Goal: Task Accomplishment & Management: Manage account settings

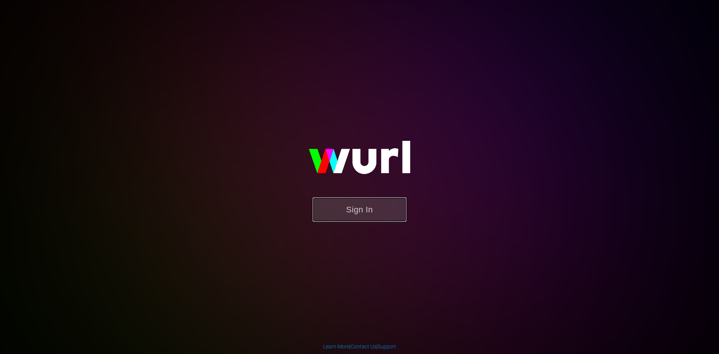
click at [369, 212] on button "Sign In" at bounding box center [360, 209] width 94 height 24
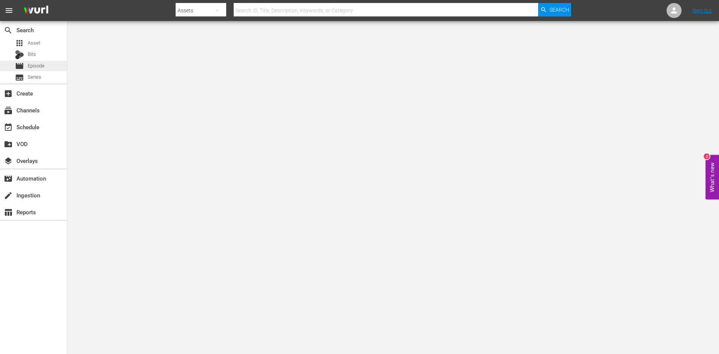
click at [40, 64] on span "Episode" at bounding box center [36, 65] width 17 height 7
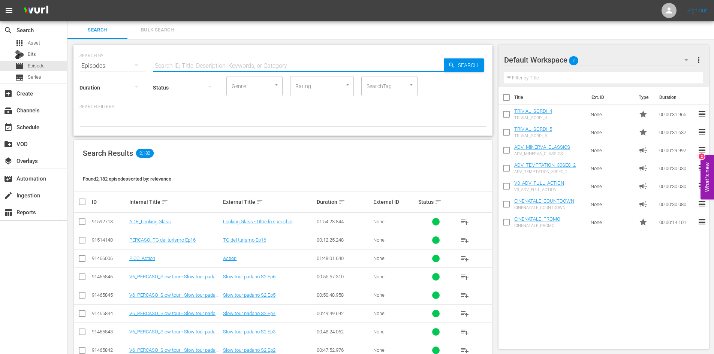
click at [179, 63] on input "text" at bounding box center [298, 66] width 291 height 18
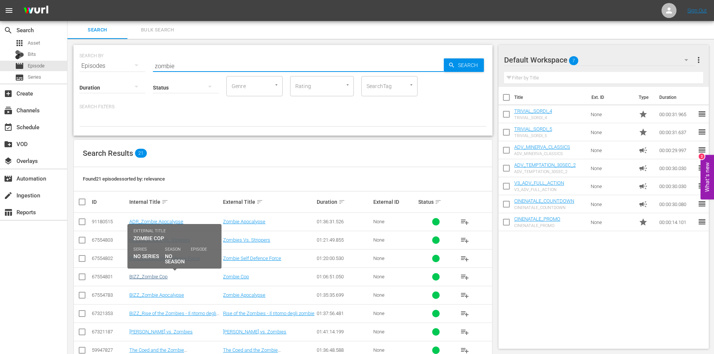
type input "zombie"
click at [151, 275] on link "BIZZ_Zombie Cop" at bounding box center [148, 277] width 38 height 6
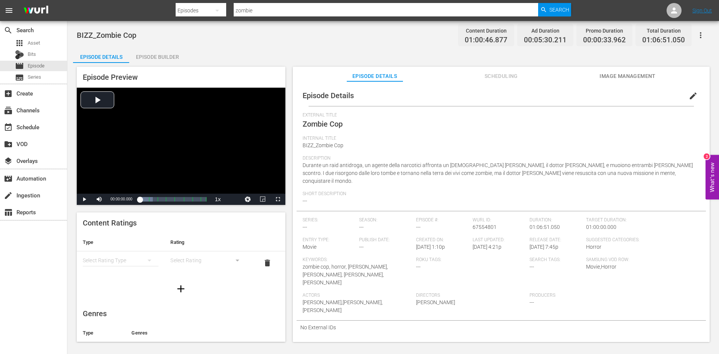
click at [154, 57] on div "Episode Builder" at bounding box center [157, 57] width 56 height 18
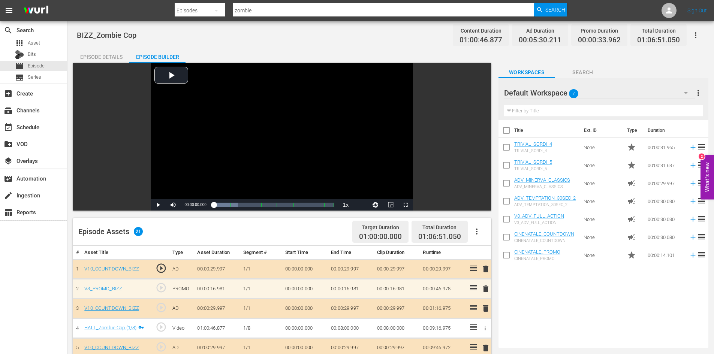
click at [110, 54] on div "Episode Details" at bounding box center [101, 57] width 56 height 18
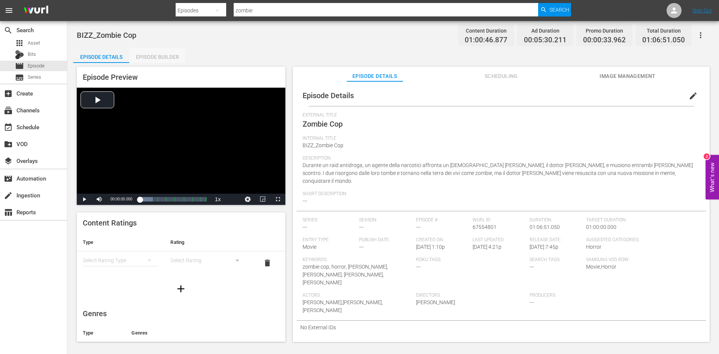
click at [154, 58] on div "Episode Builder" at bounding box center [157, 57] width 56 height 18
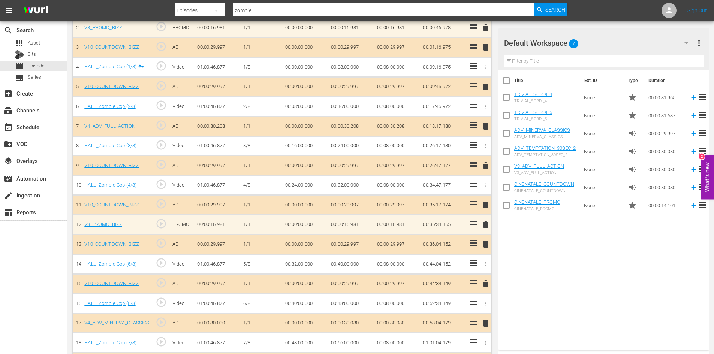
scroll to position [287, 0]
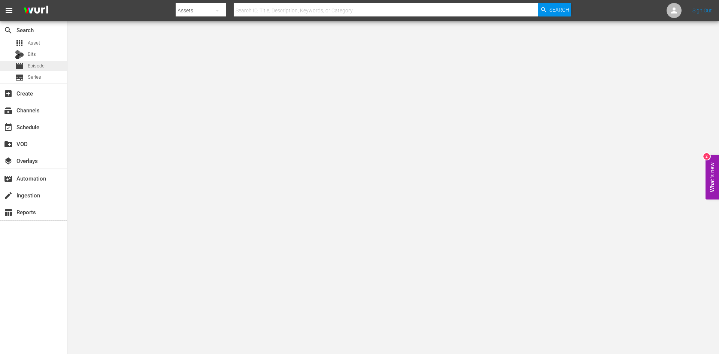
click at [57, 66] on div "movie Episode" at bounding box center [33, 66] width 67 height 10
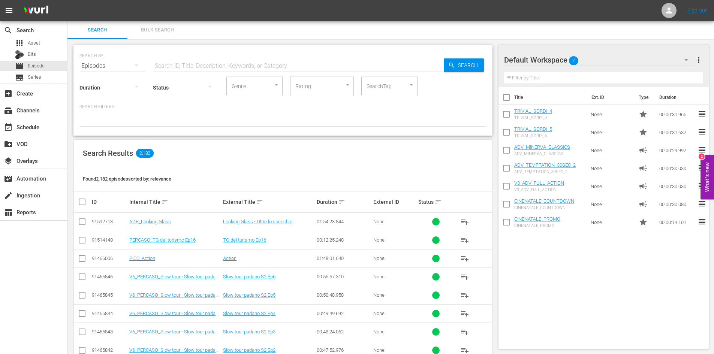
click at [166, 64] on input "text" at bounding box center [298, 66] width 291 height 18
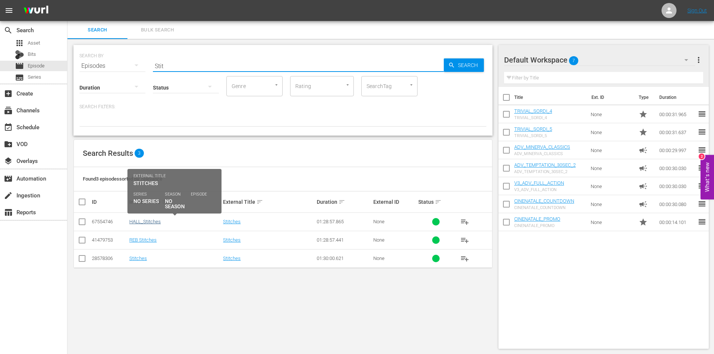
type input "Stit"
click at [147, 221] on link "HALL_Stitches" at bounding box center [144, 222] width 31 height 6
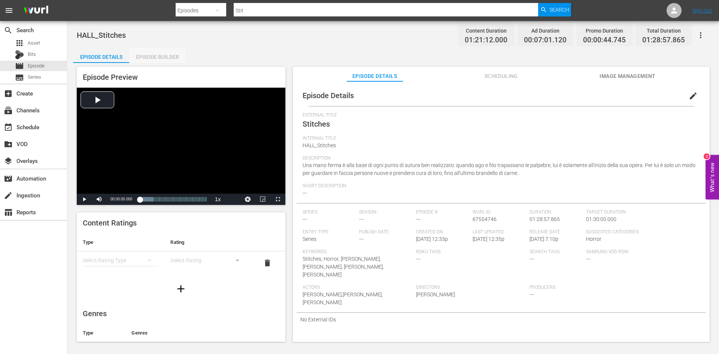
click at [172, 55] on div "Episode Builder" at bounding box center [157, 57] width 56 height 18
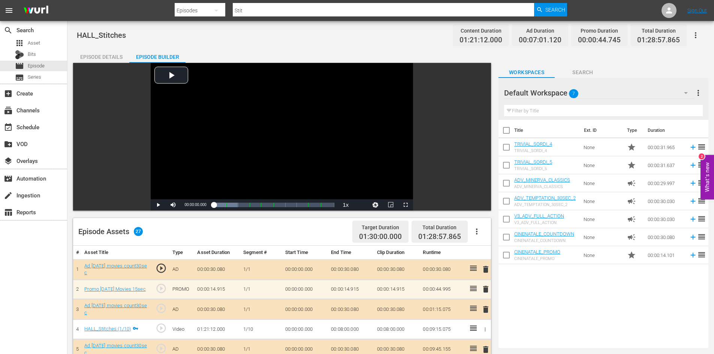
click at [697, 91] on span "more_vert" at bounding box center [698, 92] width 9 height 9
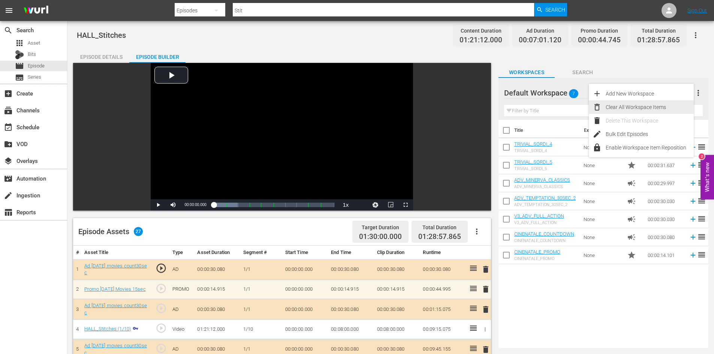
click at [620, 105] on div "Clear All Workspace Items" at bounding box center [649, 106] width 88 height 13
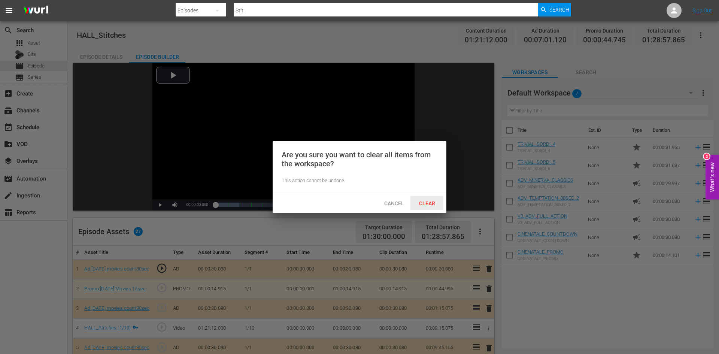
click at [432, 205] on span "Clear" at bounding box center [427, 203] width 28 height 6
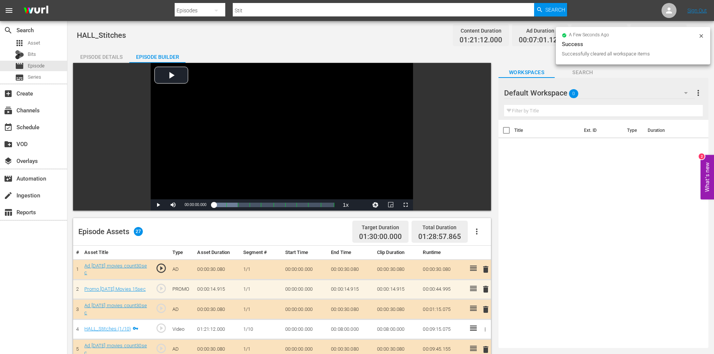
click at [477, 232] on icon "button" at bounding box center [476, 232] width 1 height 6
click at [494, 248] on div "Clear Ads" at bounding box center [499, 253] width 51 height 18
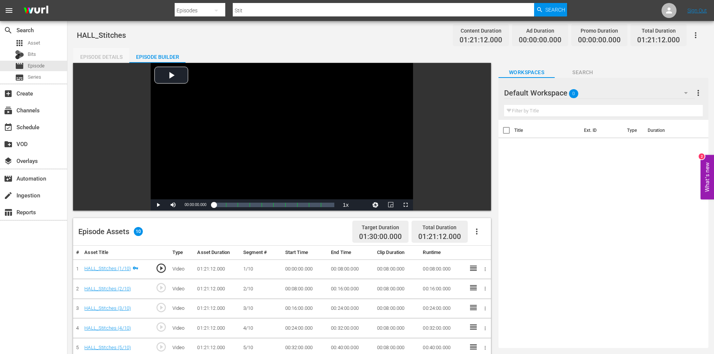
click at [101, 56] on div "Episode Details" at bounding box center [101, 57] width 56 height 18
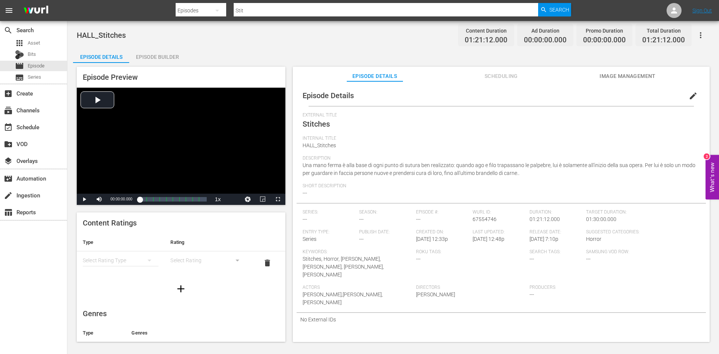
click at [323, 237] on div "Entry Type: Series" at bounding box center [331, 239] width 57 height 20
click at [316, 239] on span "Series" at bounding box center [310, 239] width 14 height 6
click at [689, 94] on span "edit" at bounding box center [693, 95] width 9 height 9
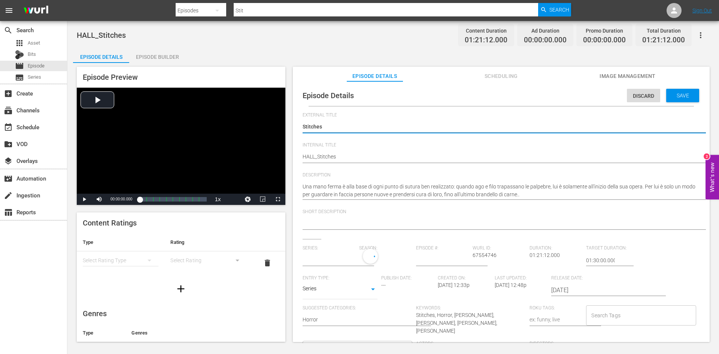
type input "No Series"
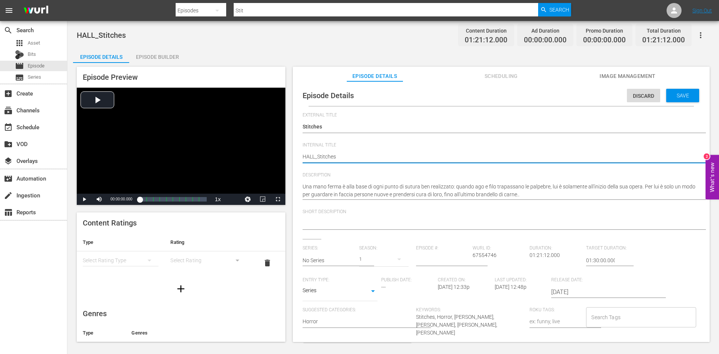
drag, startPoint x: 314, startPoint y: 155, endPoint x: 301, endPoint y: 155, distance: 12.7
click at [316, 156] on textarea "HALL_Stitches" at bounding box center [500, 157] width 394 height 9
drag, startPoint x: 314, startPoint y: 155, endPoint x: 300, endPoint y: 155, distance: 14.2
click at [300, 155] on div "Episode Details Discard Save External Title Stitches Stitches Internal Title HA…" at bounding box center [502, 250] width 410 height 331
type textarea "B_Stitches"
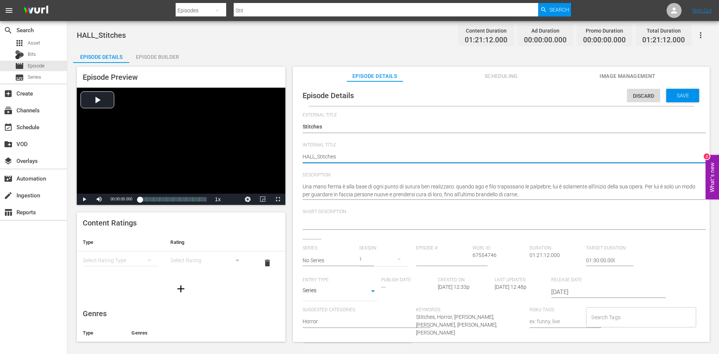
type textarea "B_Stitches"
type textarea "BI_Stitches"
type textarea "BIZ_Stitches"
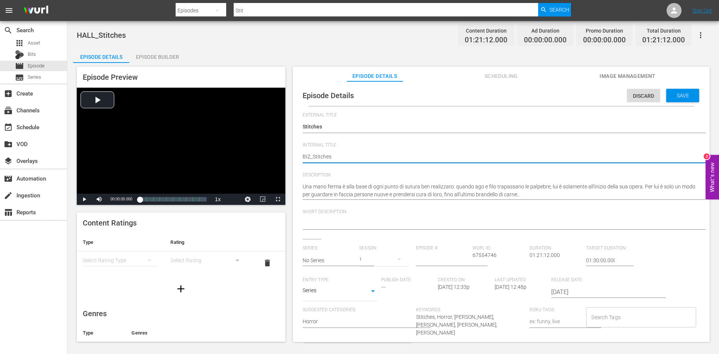
type textarea "BIZZ_Stitches"
click at [372, 294] on body "menu Search By Episodes Search ID, Title, Description, Keywords, or Category St…" at bounding box center [359, 177] width 719 height 354
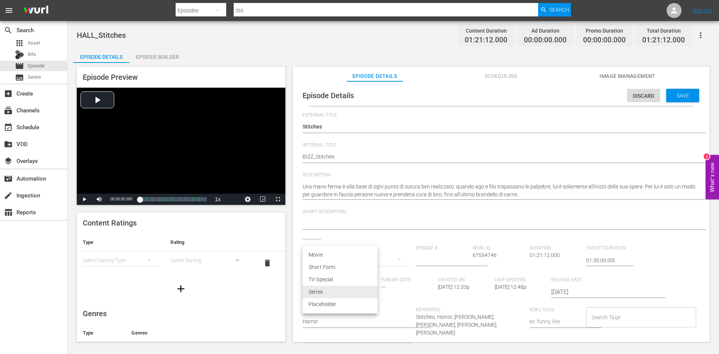
click at [329, 254] on li "Movie" at bounding box center [340, 255] width 75 height 12
type input "MOVIE"
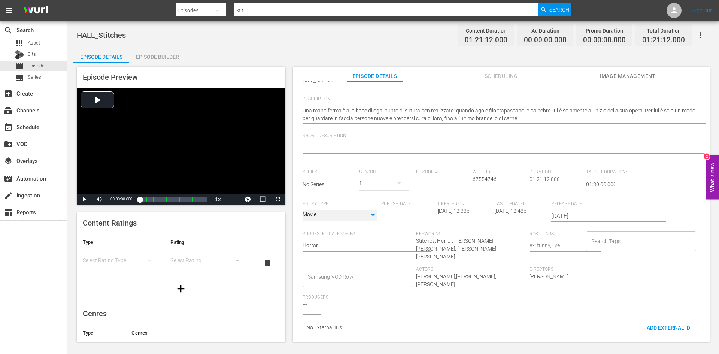
scroll to position [71, 0]
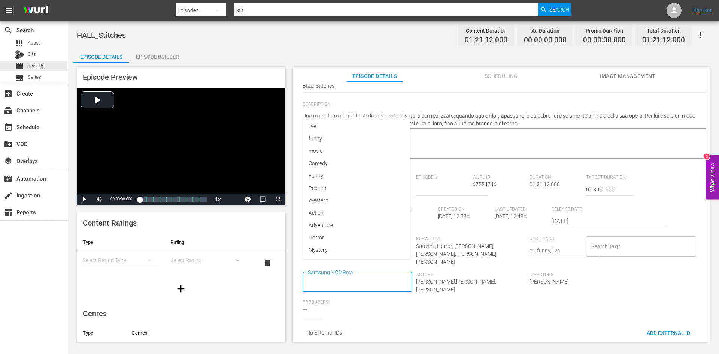
click at [359, 275] on input "Samsung VOD Row" at bounding box center [352, 281] width 92 height 13
click at [359, 238] on li "Movie" at bounding box center [357, 240] width 108 height 12
type input "H"
click at [380, 155] on li "Horror" at bounding box center [357, 156] width 109 height 12
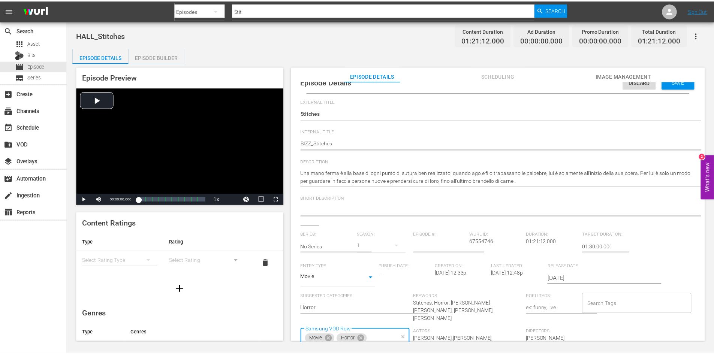
scroll to position [0, 0]
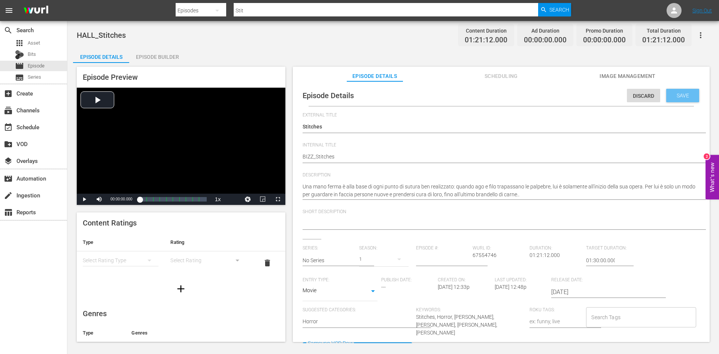
click at [677, 94] on span "Save" at bounding box center [683, 96] width 24 height 6
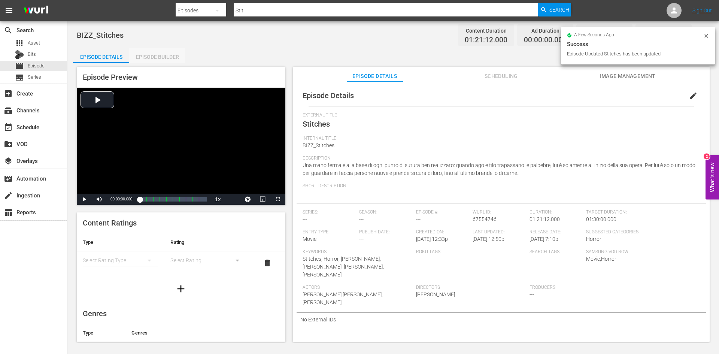
click at [161, 58] on div "Episode Builder" at bounding box center [157, 57] width 56 height 18
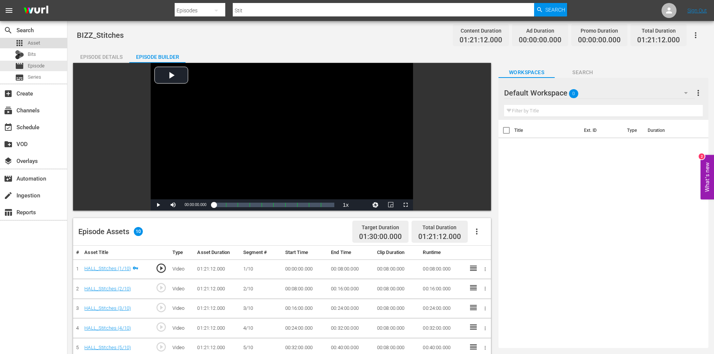
click at [48, 43] on div "apps Asset" at bounding box center [33, 43] width 67 height 10
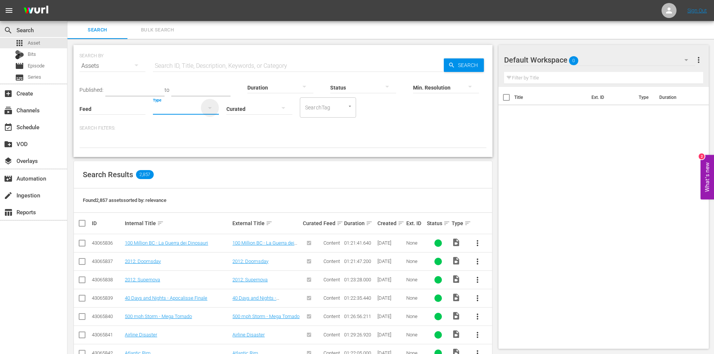
click at [209, 110] on icon "button" at bounding box center [209, 107] width 9 height 9
click at [173, 120] on div "Ad" at bounding box center [186, 120] width 66 height 12
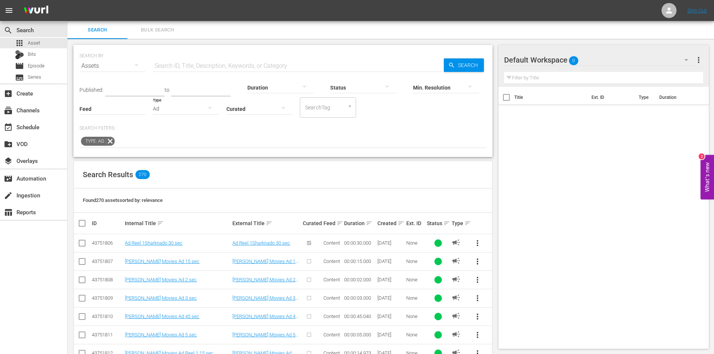
click at [175, 63] on input "text" at bounding box center [298, 66] width 291 height 18
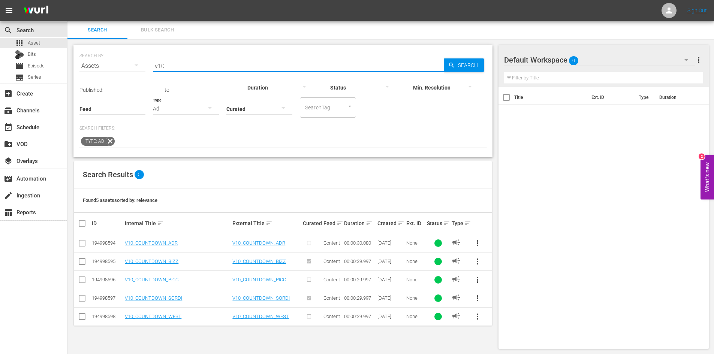
type input "v10"
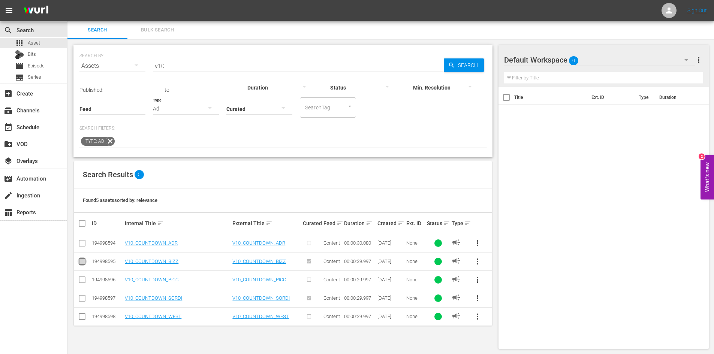
click at [81, 264] on input "checkbox" at bounding box center [82, 263] width 9 height 9
checkbox input "true"
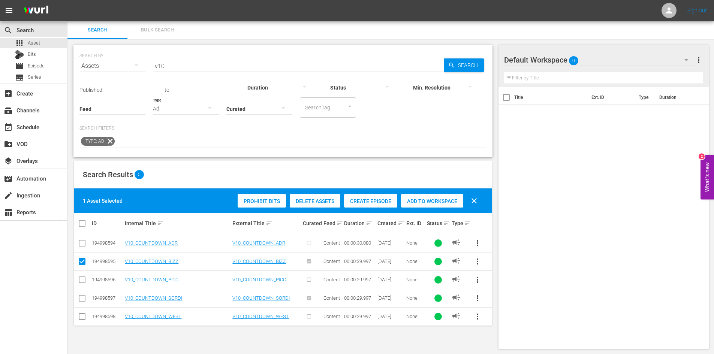
click at [417, 198] on span "Add to Workspace" at bounding box center [432, 201] width 62 height 6
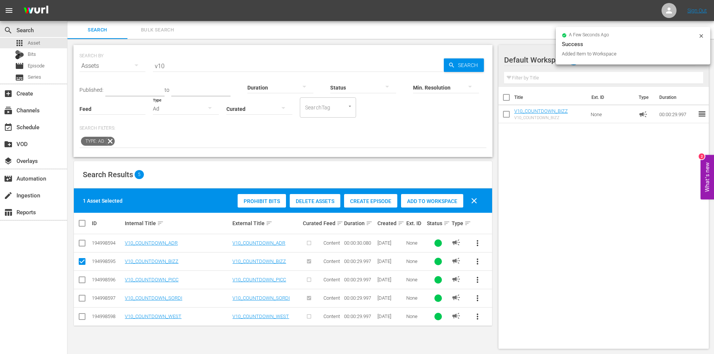
drag, startPoint x: 628, startPoint y: -31, endPoint x: 427, endPoint y: 203, distance: 308.4
click at [427, 203] on span "Add to Workspace" at bounding box center [432, 201] width 62 height 6
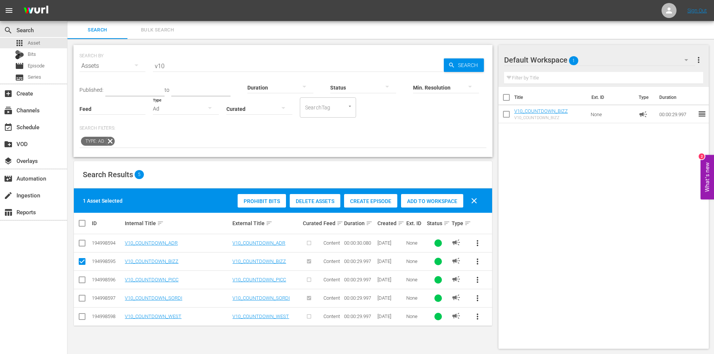
click at [170, 65] on input "v10" at bounding box center [298, 66] width 291 height 18
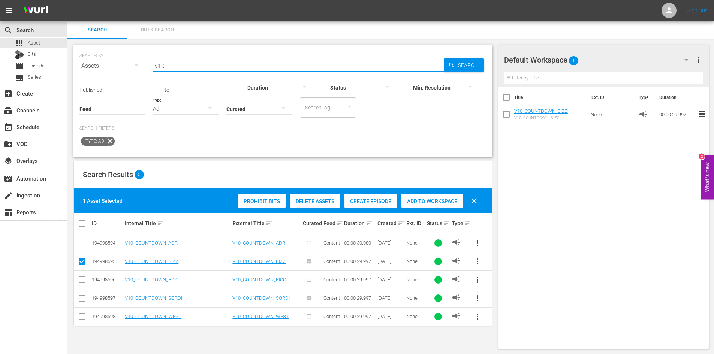
click at [144, 66] on div "SEARCH BY Search By Assets Search ID, Title, Description, Keywords, or Category…" at bounding box center [282, 61] width 407 height 27
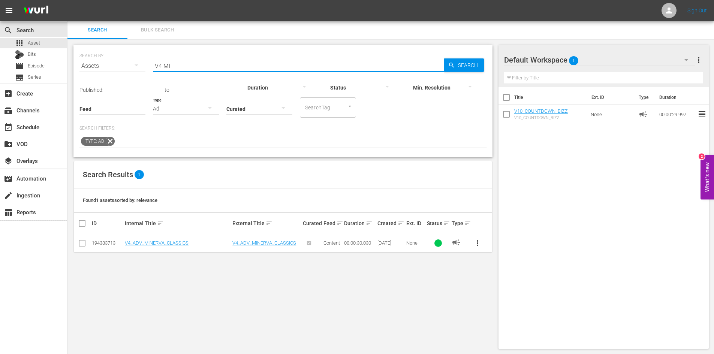
type input "V4 MI"
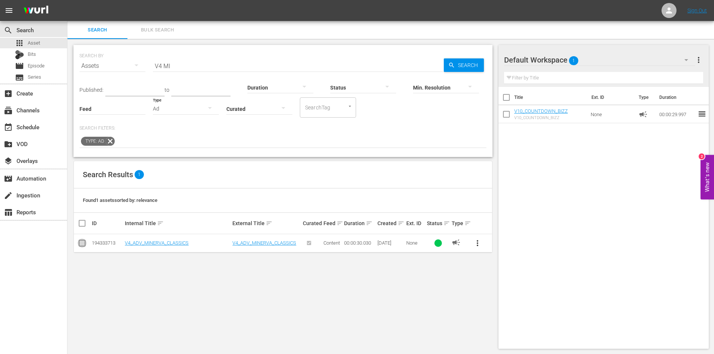
click at [80, 245] on input "checkbox" at bounding box center [82, 244] width 9 height 9
checkbox input "true"
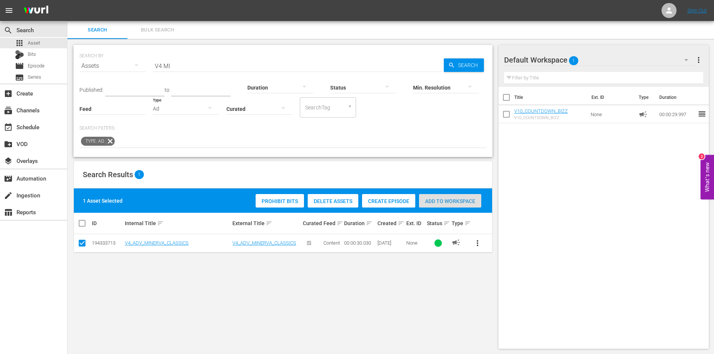
click at [436, 203] on span "Add to Workspace" at bounding box center [450, 201] width 62 height 6
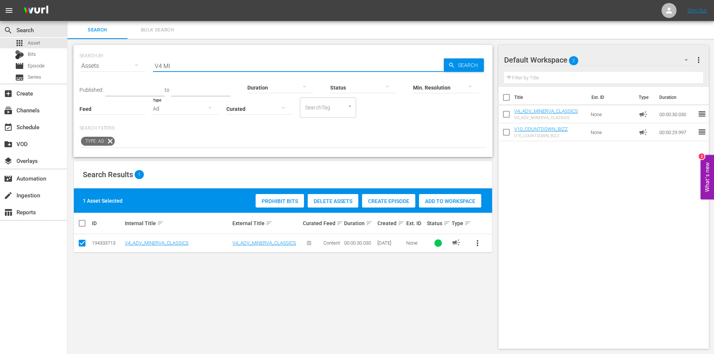
drag, startPoint x: 179, startPoint y: 65, endPoint x: 164, endPoint y: 67, distance: 15.4
click at [164, 67] on input "V4 MI" at bounding box center [298, 66] width 291 height 18
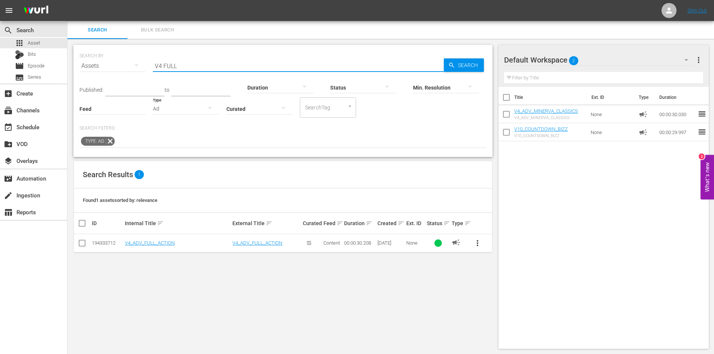
drag, startPoint x: 164, startPoint y: 67, endPoint x: 200, endPoint y: 68, distance: 36.4
click at [200, 68] on input "V4 FULL" at bounding box center [298, 66] width 291 height 18
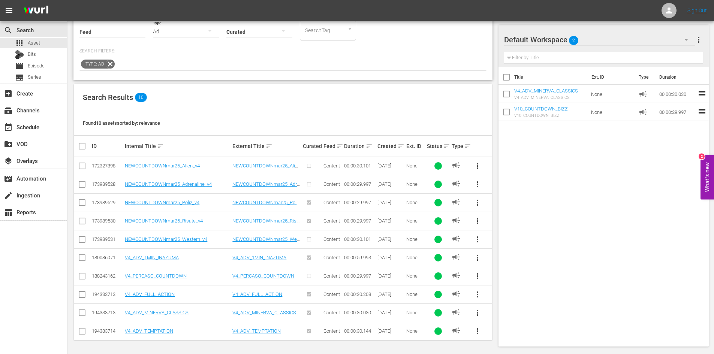
scroll to position [78, 0]
type input "V4"
click at [82, 293] on input "checkbox" at bounding box center [82, 295] width 9 height 9
checkbox input "true"
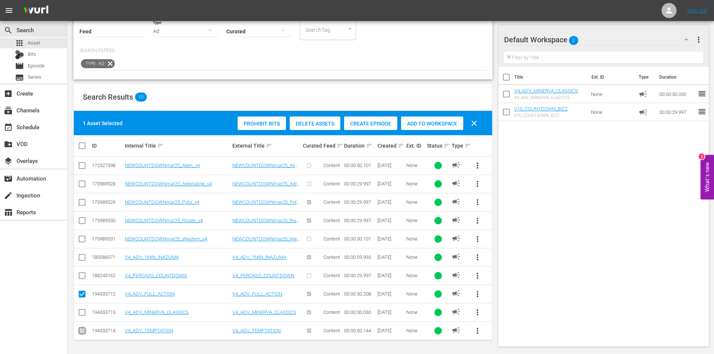
click at [81, 333] on input "checkbox" at bounding box center [82, 332] width 9 height 9
checkbox input "true"
click at [80, 274] on input "checkbox" at bounding box center [82, 277] width 9 height 9
checkbox input "true"
click at [431, 119] on div "Add to Workspace" at bounding box center [432, 124] width 62 height 14
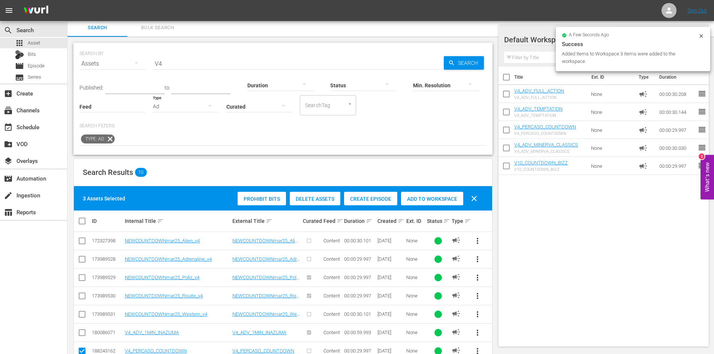
scroll to position [0, 0]
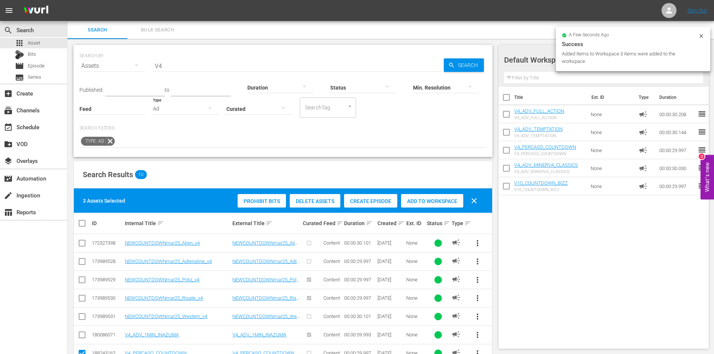
click at [186, 67] on input "V4" at bounding box center [298, 66] width 291 height 18
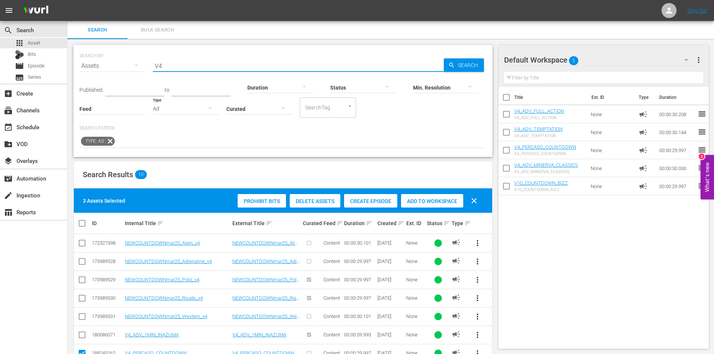
click at [166, 67] on input "V4" at bounding box center [298, 66] width 291 height 18
drag, startPoint x: 158, startPoint y: 64, endPoint x: 172, endPoint y: 63, distance: 13.9
click at [172, 63] on input "V4" at bounding box center [298, 66] width 291 height 18
type input "V"
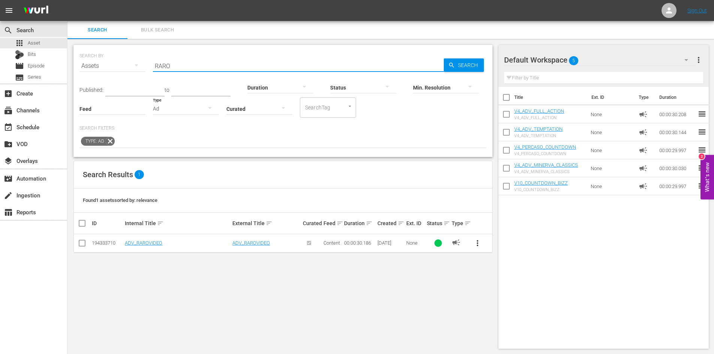
type input "RARO"
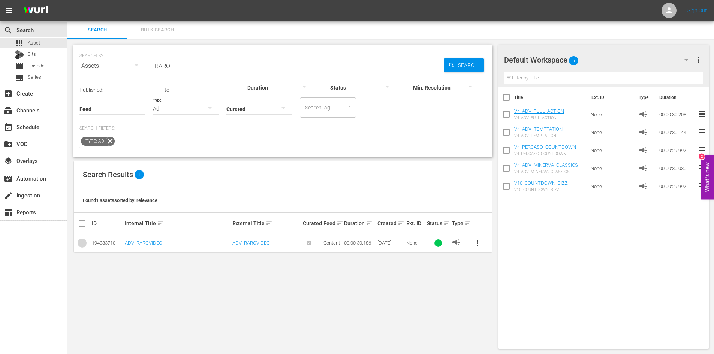
click at [82, 244] on input "checkbox" at bounding box center [82, 244] width 9 height 9
checkbox input "true"
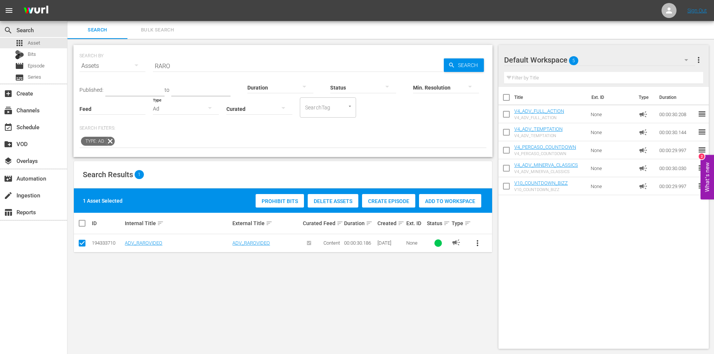
click at [432, 201] on span "Add to Workspace" at bounding box center [450, 201] width 62 height 6
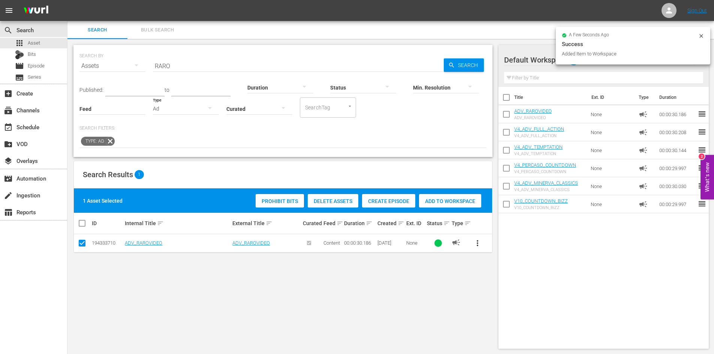
click at [211, 109] on icon "button" at bounding box center [209, 107] width 9 height 9
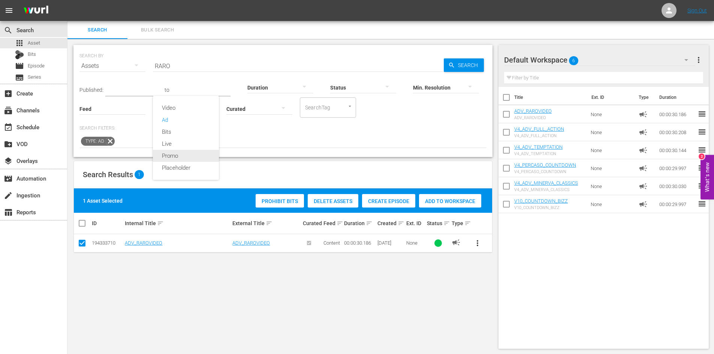
drag, startPoint x: 187, startPoint y: 157, endPoint x: 185, endPoint y: 153, distance: 4.4
click at [186, 157] on div "Promo" at bounding box center [186, 156] width 66 height 12
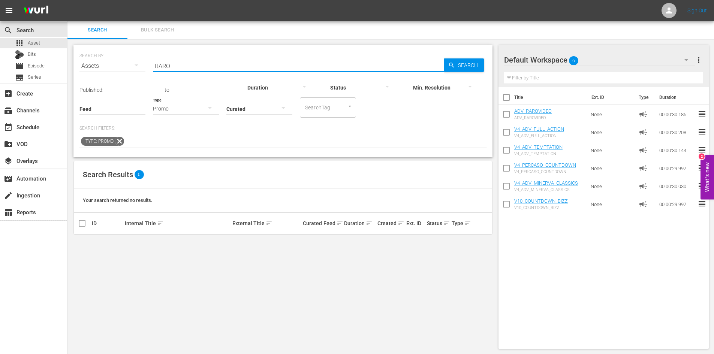
drag, startPoint x: 187, startPoint y: 66, endPoint x: 136, endPoint y: 65, distance: 50.6
click at [136, 65] on div "SEARCH BY Search By Assets Search ID, Title, Description, Keywords, or Category…" at bounding box center [282, 61] width 407 height 27
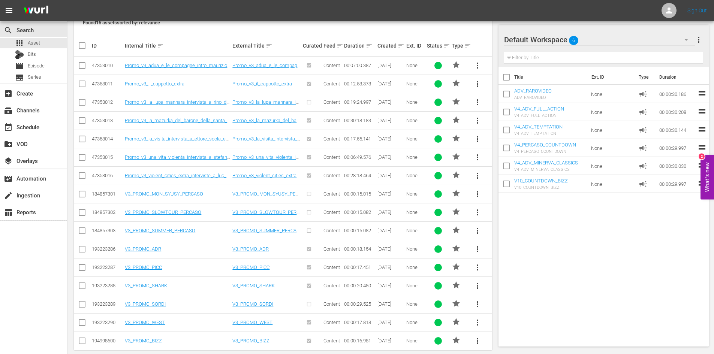
scroll to position [188, 0]
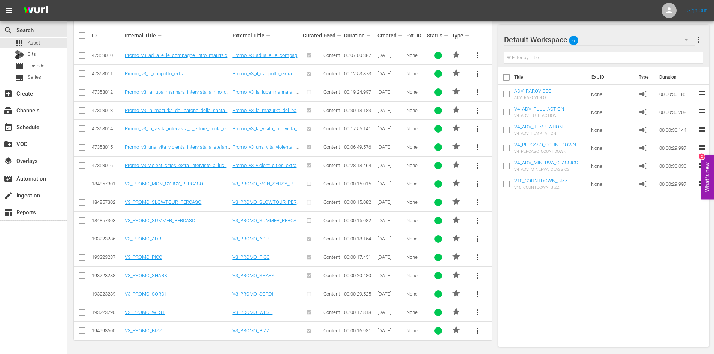
type input "v3 PROMO"
click at [81, 331] on input "checkbox" at bounding box center [82, 332] width 9 height 9
checkbox input "true"
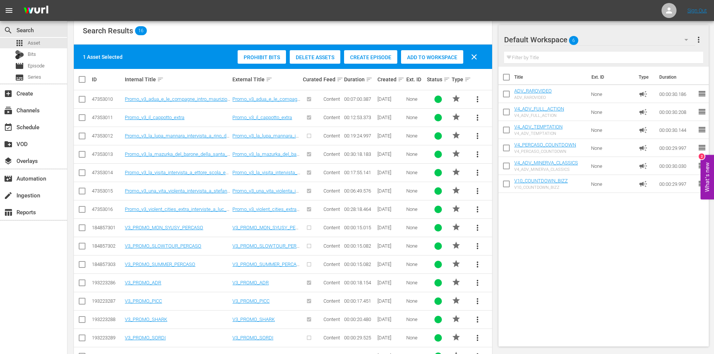
scroll to position [0, 0]
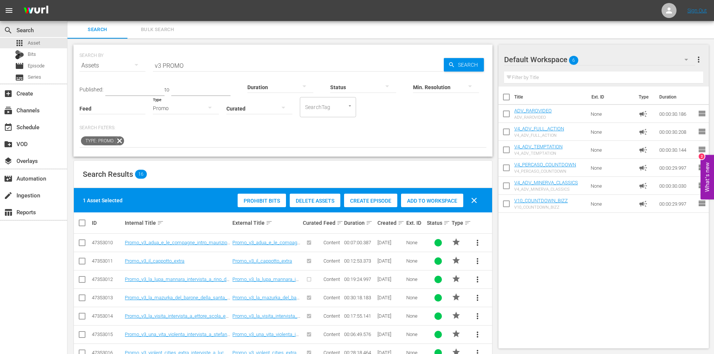
click at [429, 204] on div "Add to Workspace" at bounding box center [432, 201] width 62 height 14
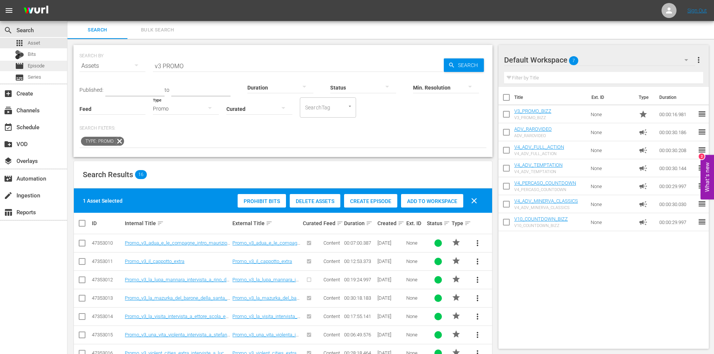
click at [48, 63] on div "movie Episode" at bounding box center [33, 66] width 67 height 10
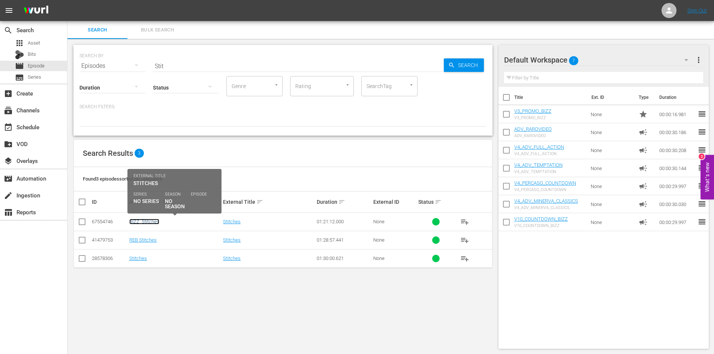
click at [151, 220] on link "BIZZ_Stitches" at bounding box center [144, 222] width 30 height 6
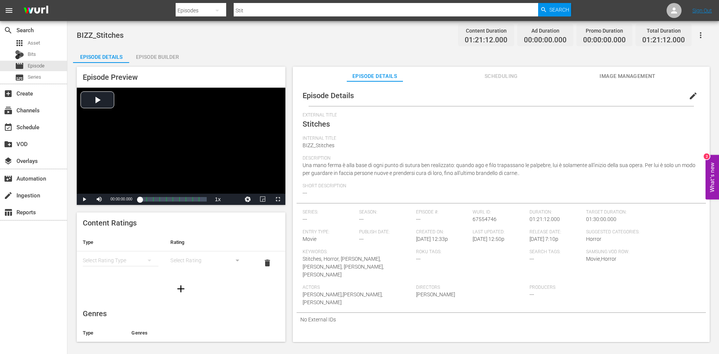
drag, startPoint x: 155, startPoint y: 55, endPoint x: 239, endPoint y: 69, distance: 84.8
click at [156, 55] on div "Episode Builder" at bounding box center [157, 57] width 56 height 18
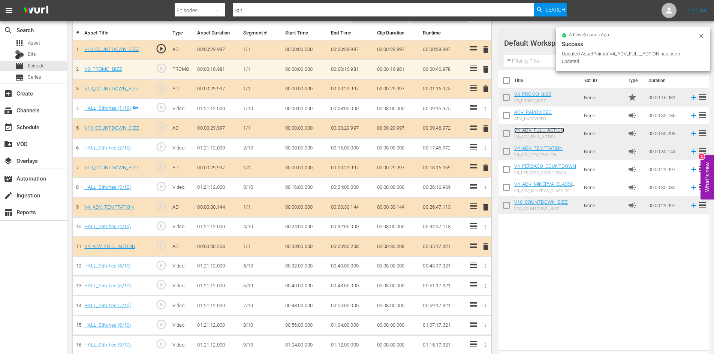
scroll to position [208, 0]
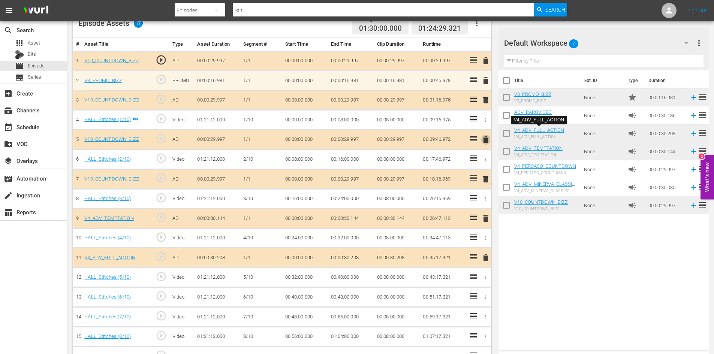
click at [486, 139] on span "delete" at bounding box center [485, 139] width 9 height 9
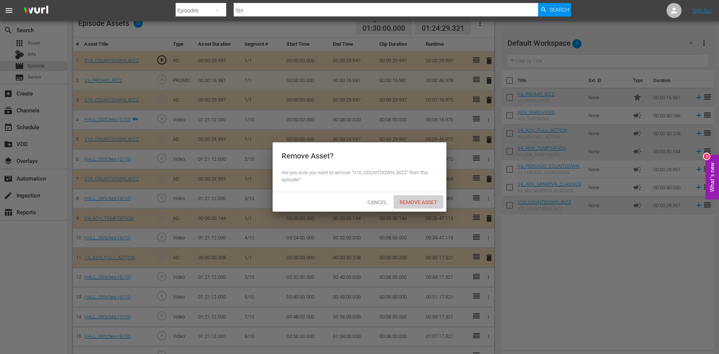
click at [417, 200] on span "Remove Asset" at bounding box center [419, 202] width 50 height 6
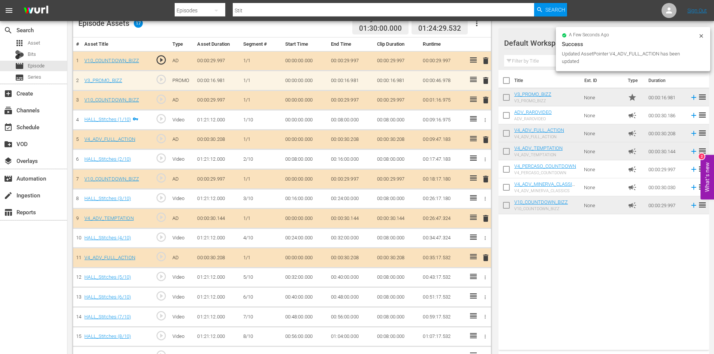
click at [483, 257] on span "delete" at bounding box center [485, 257] width 9 height 9
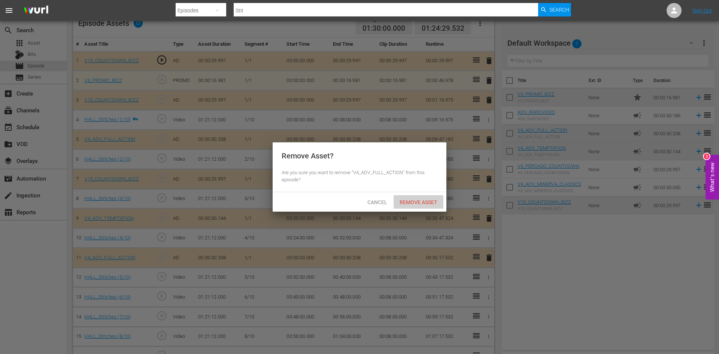
click at [419, 204] on span "Remove Asset" at bounding box center [419, 202] width 50 height 6
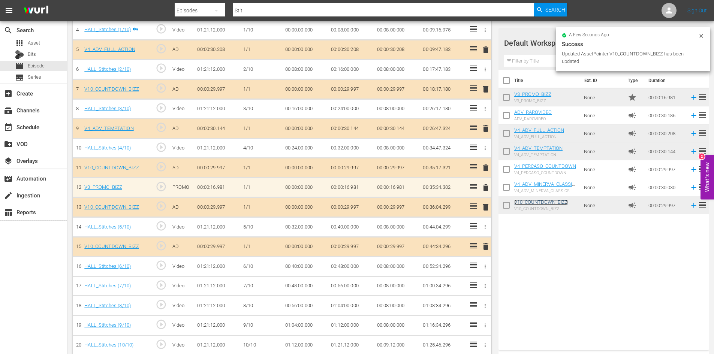
scroll to position [305, 0]
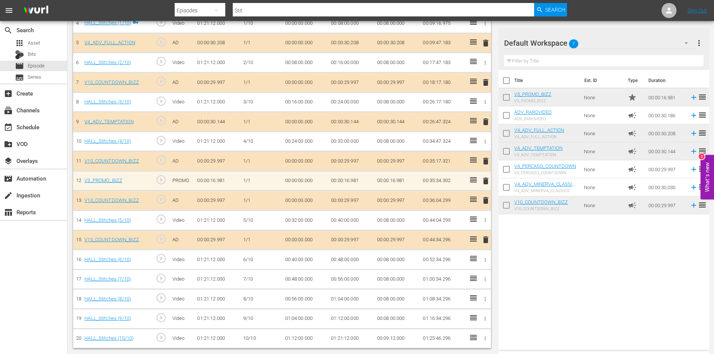
click at [486, 242] on span "delete" at bounding box center [485, 239] width 9 height 9
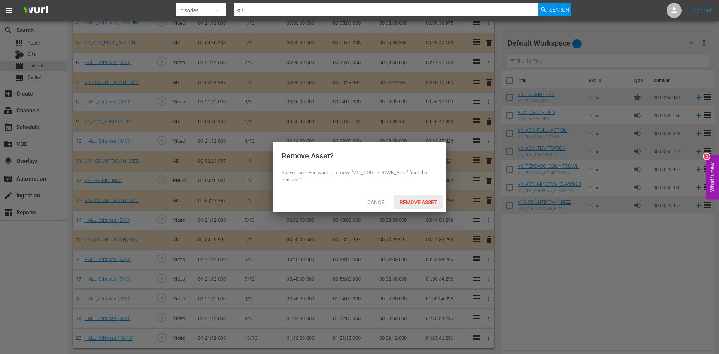
click at [401, 202] on span "Remove Asset" at bounding box center [419, 202] width 50 height 6
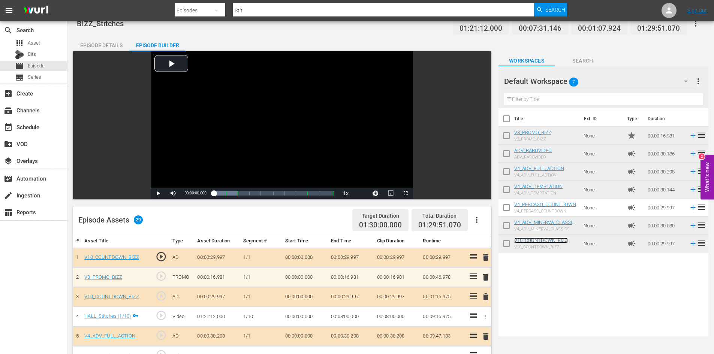
scroll to position [0, 0]
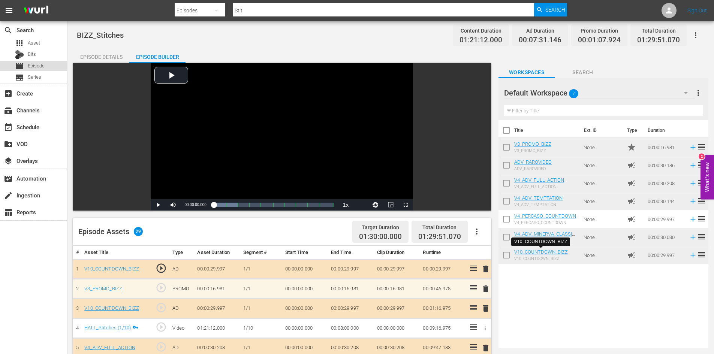
click at [41, 66] on span "Episode" at bounding box center [36, 65] width 17 height 7
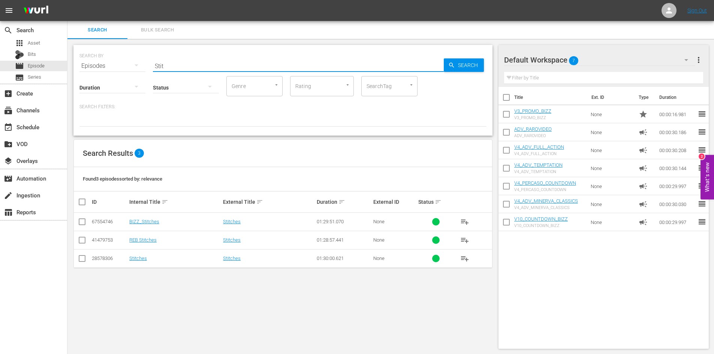
drag, startPoint x: 180, startPoint y: 66, endPoint x: 121, endPoint y: 65, distance: 58.8
click at [121, 65] on div "SEARCH BY Search By Episodes Search ID, Title, Description, Keywords, or Catego…" at bounding box center [282, 61] width 407 height 27
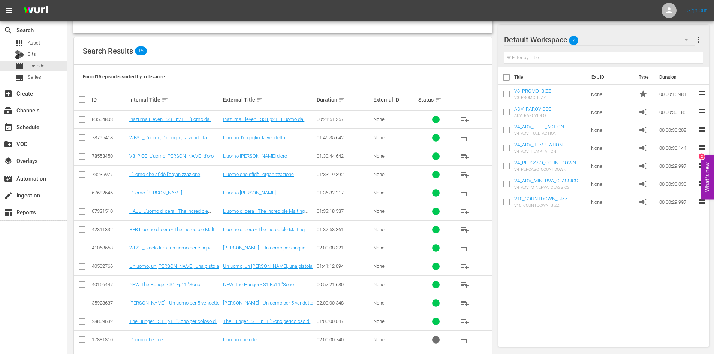
scroll to position [148, 0]
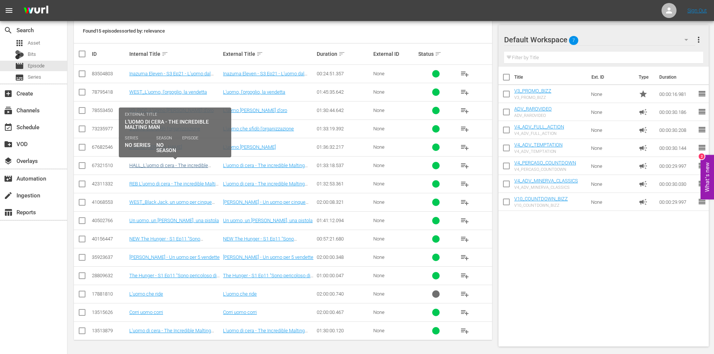
type input "UOMO"
click at [190, 166] on link "HALL_L'uomo di cera - The incredible Malting Man" at bounding box center [168, 168] width 79 height 11
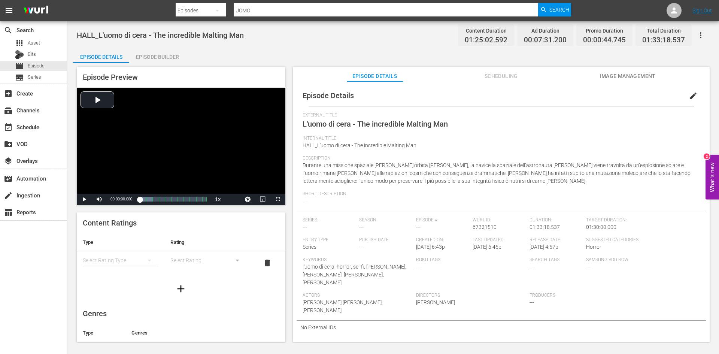
click at [689, 94] on span "edit" at bounding box center [693, 95] width 9 height 9
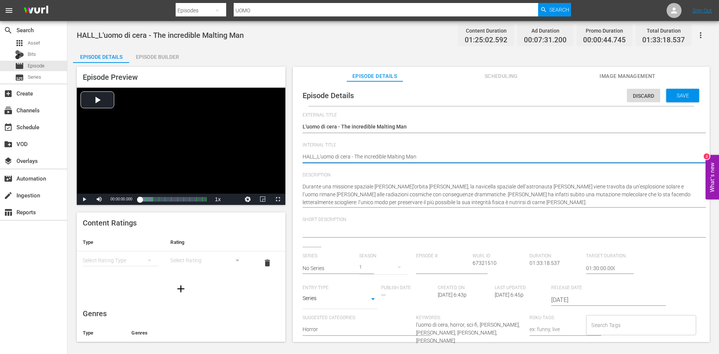
drag, startPoint x: 314, startPoint y: 157, endPoint x: 297, endPoint y: 158, distance: 17.6
type textarea "B_L'uomo di cera - The incredible Malting Man"
type textarea "BI_L'uomo di cera - The incredible Malting Man"
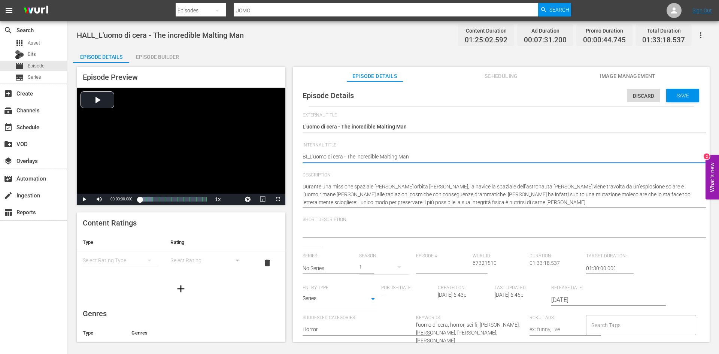
type textarea "BIZ_L'uomo di cera - The incredible Malting Man"
type textarea "BIZZ_L'uomo di cera - The incredible Malting Man"
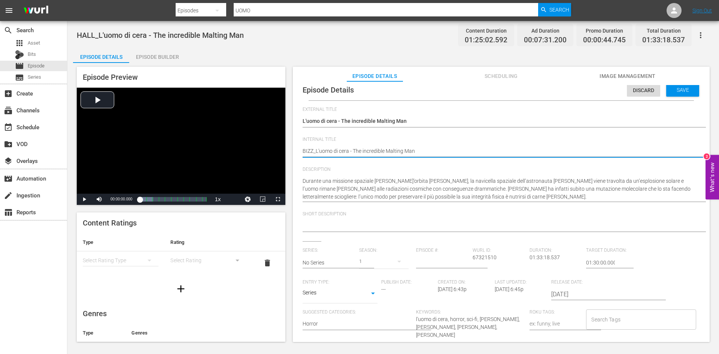
scroll to position [7, 0]
type textarea "BIZZ_L'uomo di cera - The incredible Malting Man"
click at [371, 294] on body "menu Search By Episodes Search ID, Title, Description, Keywords, or Category UO…" at bounding box center [359, 177] width 719 height 354
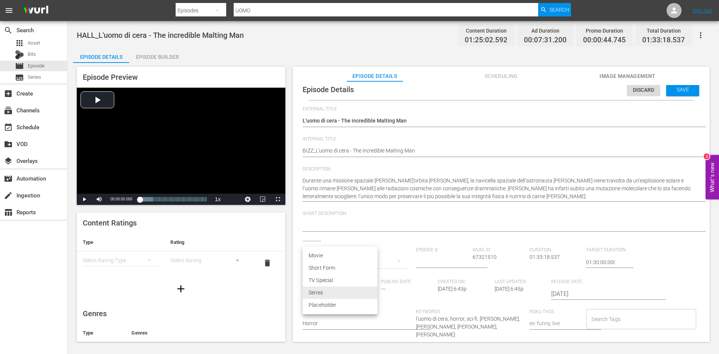
click at [309, 254] on li "Movie" at bounding box center [340, 256] width 75 height 12
type input "MOVIE"
click at [362, 259] on div "1" at bounding box center [383, 261] width 49 height 21
click at [319, 259] on div "1" at bounding box center [359, 177] width 719 height 354
click at [333, 259] on input "text" at bounding box center [329, 262] width 53 height 18
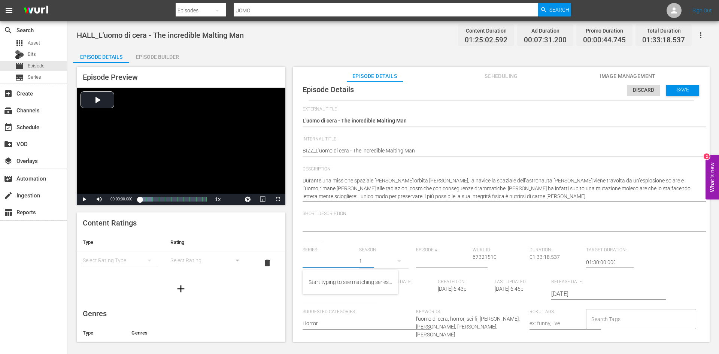
click at [368, 258] on div "1" at bounding box center [383, 261] width 49 height 21
click at [398, 260] on div "1" at bounding box center [359, 177] width 719 height 354
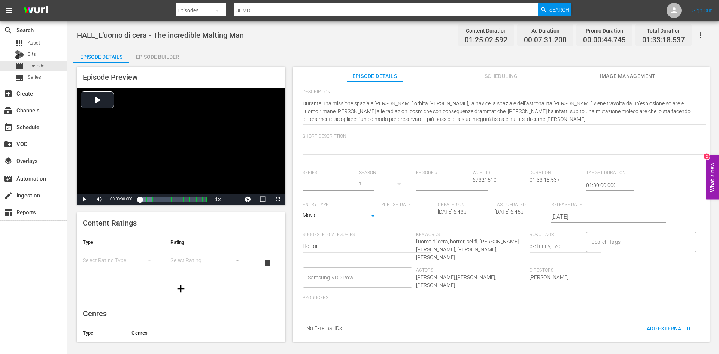
scroll to position [78, 0]
click at [323, 272] on input "Samsung VOD Row" at bounding box center [352, 277] width 92 height 13
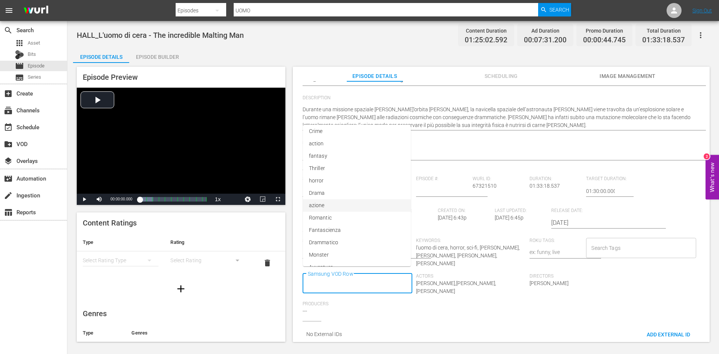
scroll to position [337, 0]
click at [337, 205] on li "Movie" at bounding box center [357, 205] width 108 height 12
type input "h"
click at [344, 161] on li "Horror" at bounding box center [357, 158] width 109 height 12
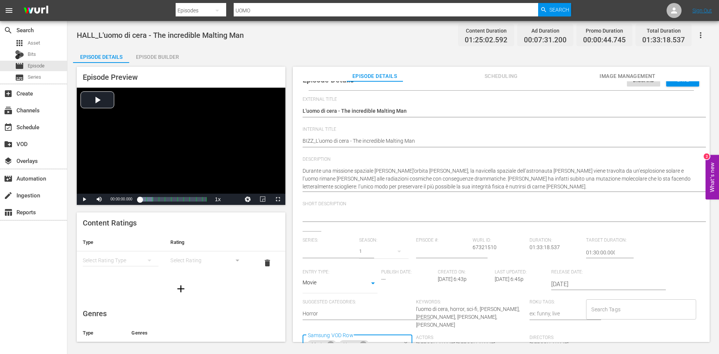
scroll to position [2, 0]
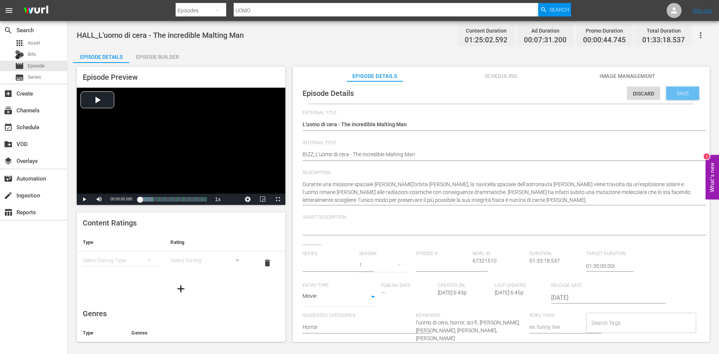
click at [681, 91] on span "Save" at bounding box center [683, 93] width 24 height 6
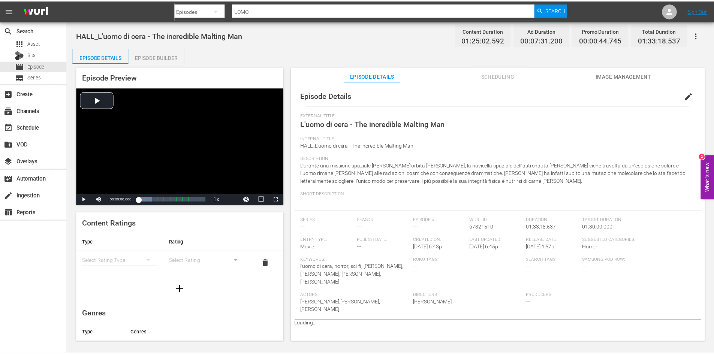
scroll to position [0, 0]
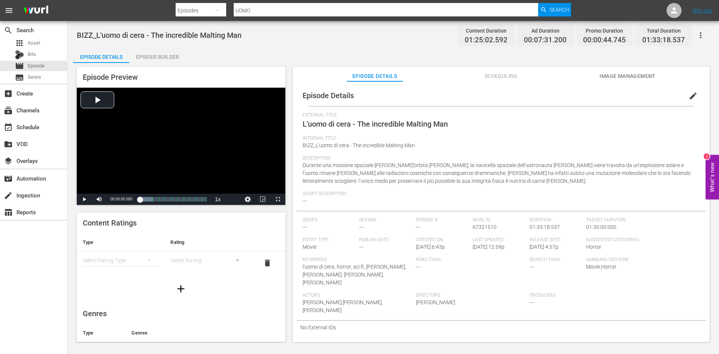
click at [154, 55] on div "Episode Builder" at bounding box center [157, 57] width 56 height 18
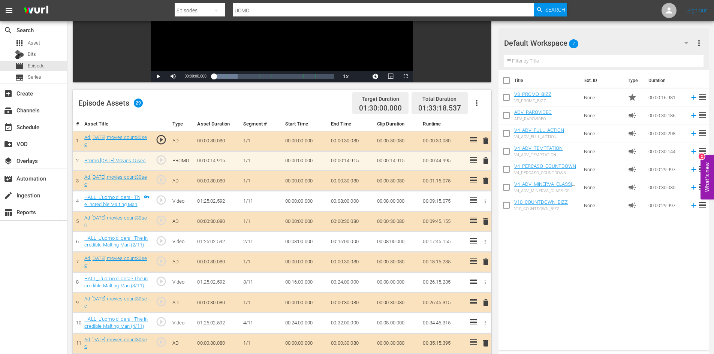
scroll to position [150, 0]
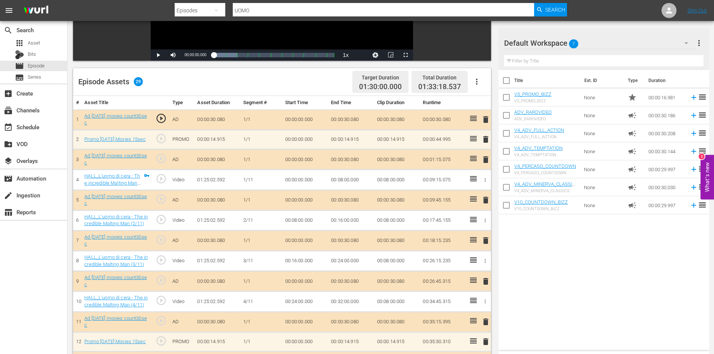
click at [477, 81] on icon "button" at bounding box center [476, 81] width 9 height 9
click at [489, 105] on div "Clear Ads" at bounding box center [499, 103] width 51 height 18
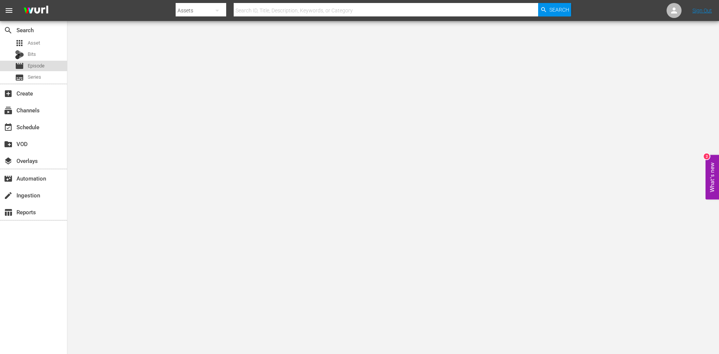
click at [35, 69] on span "Episode" at bounding box center [36, 65] width 17 height 7
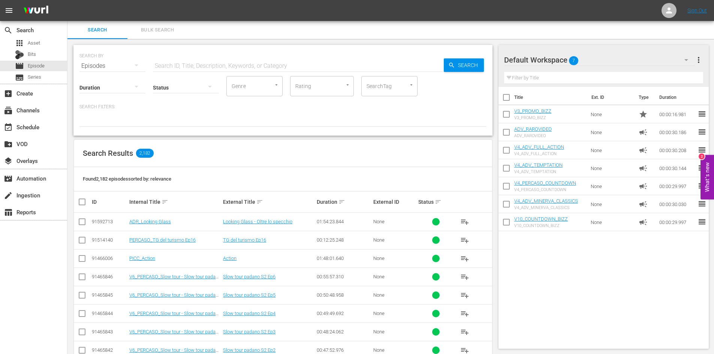
click at [169, 61] on input "text" at bounding box center [298, 66] width 291 height 18
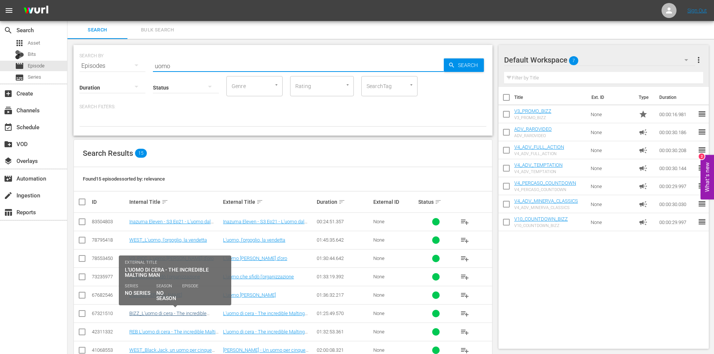
type input "uomo"
click at [162, 314] on link "BIZZ_L'uomo di cera - The incredible Malting Man" at bounding box center [167, 316] width 77 height 11
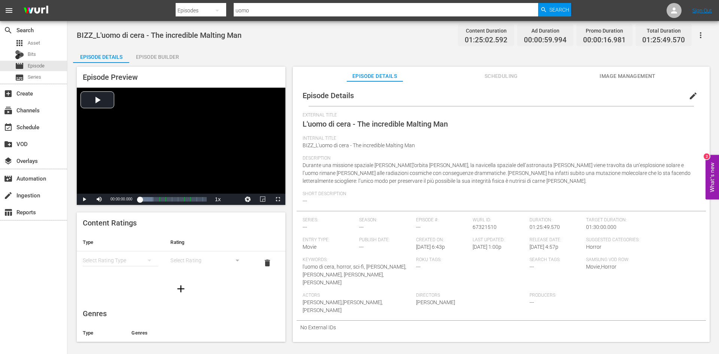
click at [169, 60] on div "Episode Builder" at bounding box center [157, 57] width 56 height 18
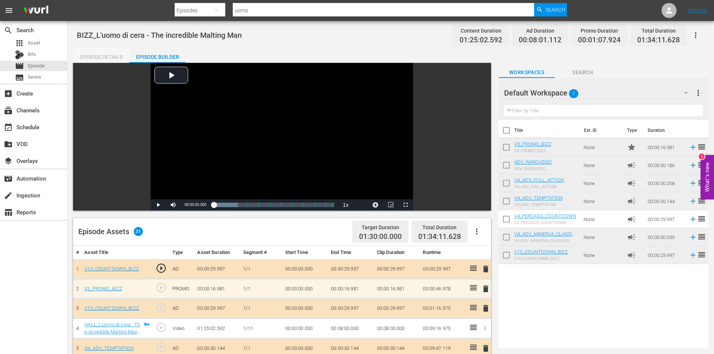
click at [105, 53] on div "Episode Details" at bounding box center [101, 57] width 56 height 18
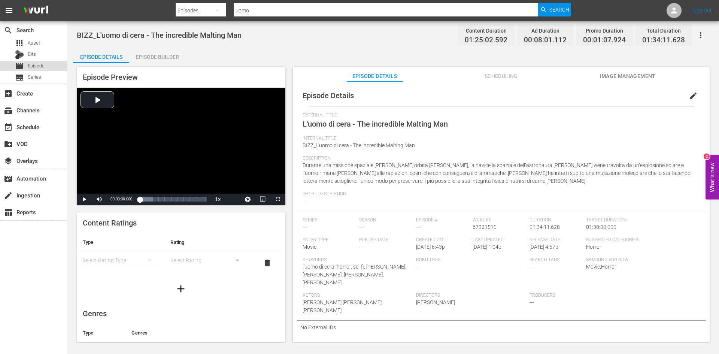
click at [37, 65] on span "Episode" at bounding box center [36, 65] width 17 height 7
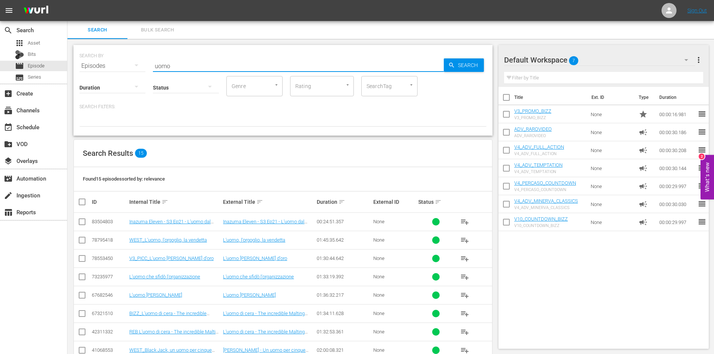
drag, startPoint x: 151, startPoint y: 63, endPoint x: 114, endPoint y: 61, distance: 37.1
click at [126, 61] on div "SEARCH BY Search By Episodes Search ID, Title, Description, Keywords, or Catego…" at bounding box center [282, 61] width 407 height 27
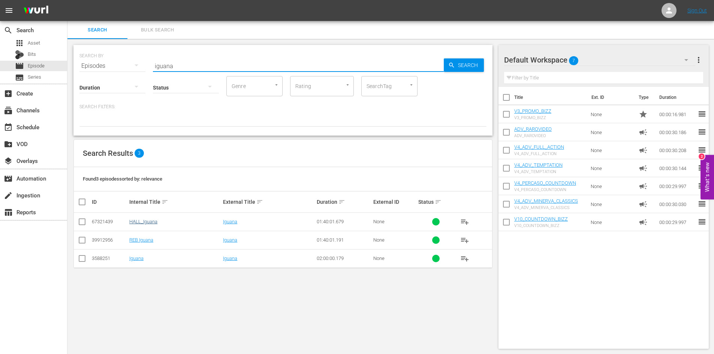
type input "iguana"
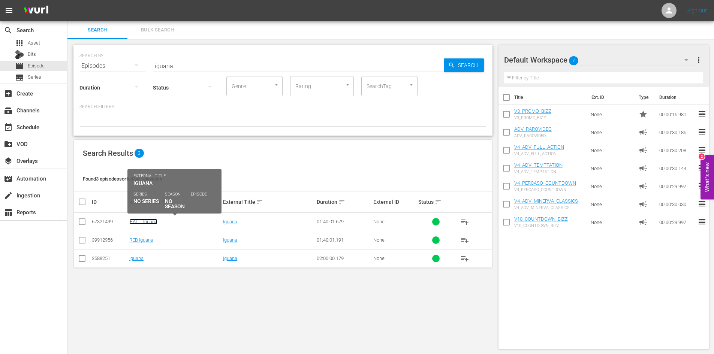
click at [145, 220] on link "HALL_Iguana" at bounding box center [143, 222] width 28 height 6
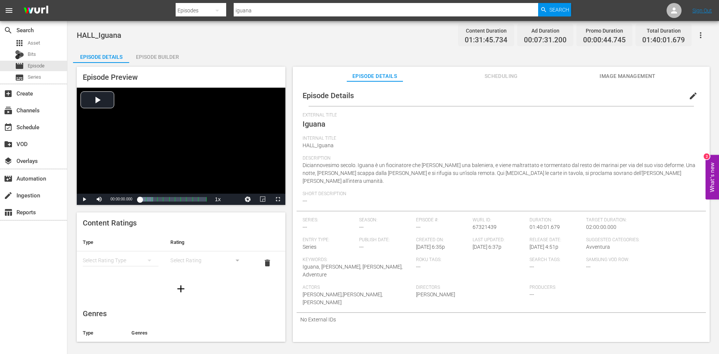
click at [689, 94] on span "edit" at bounding box center [693, 95] width 9 height 9
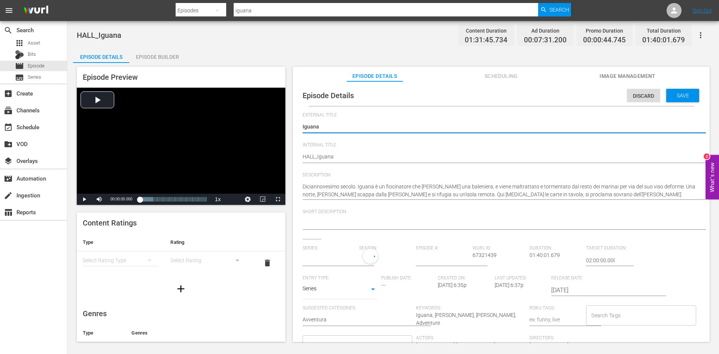
type input "No Series"
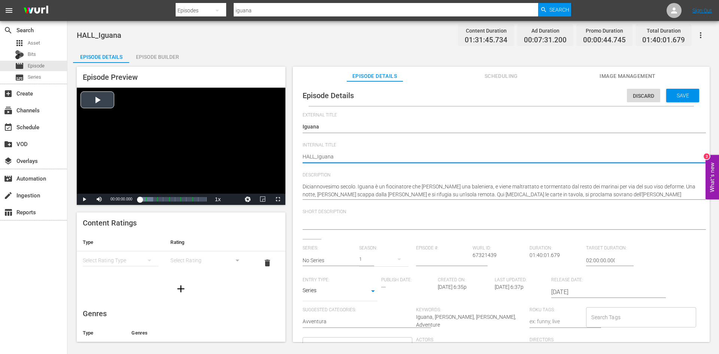
drag, startPoint x: 315, startPoint y: 157, endPoint x: 275, endPoint y: 160, distance: 40.2
type textarea "_Iguana"
type textarea "B_Iguana"
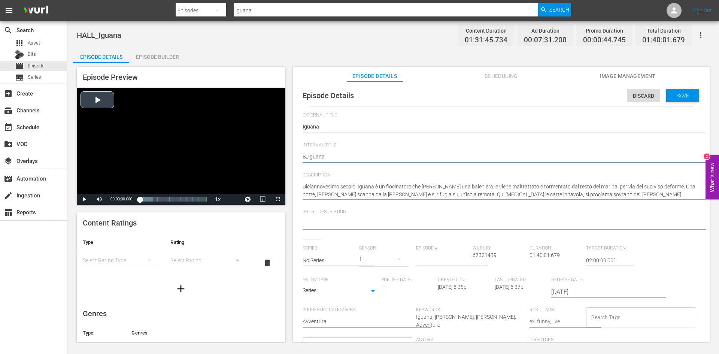
type textarea "BI_Iguana"
type textarea "BIZ_Iguana"
type textarea "BIZZ_Iguana"
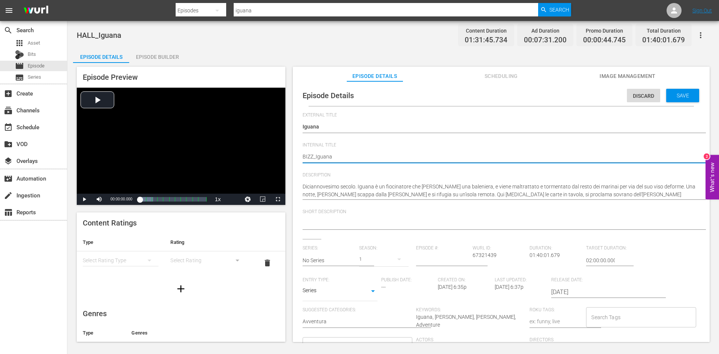
type textarea "BIZZ_Iguana"
click at [373, 291] on body "menu Search By Episodes Search ID, Title, Description, Keywords, or Category ig…" at bounding box center [359, 177] width 719 height 354
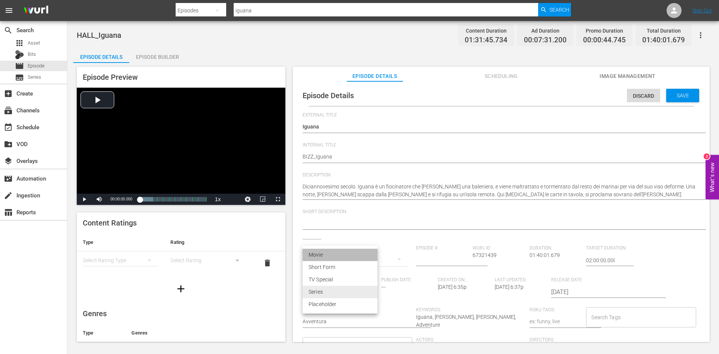
click at [328, 251] on li "Movie" at bounding box center [340, 255] width 75 height 12
type input "MOVIE"
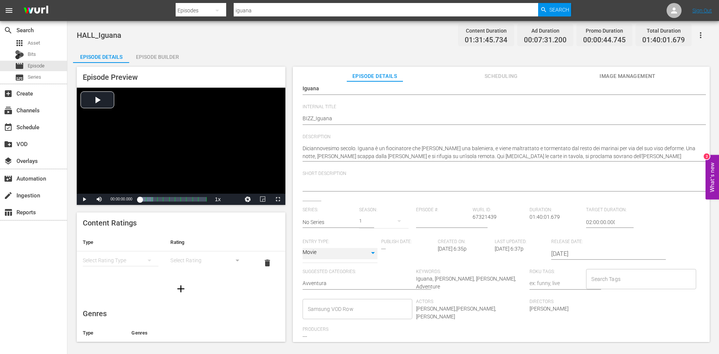
scroll to position [70, 0]
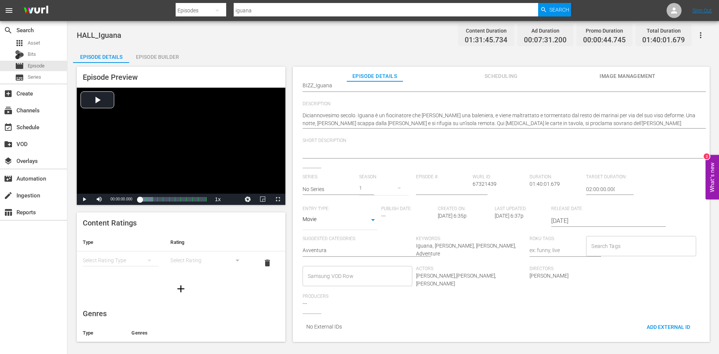
click at [335, 271] on input "Samsung VOD Row" at bounding box center [352, 275] width 92 height 13
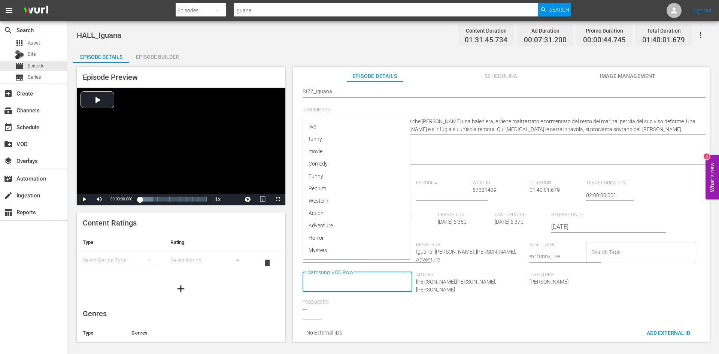
scroll to position [0, 0]
type input "Mov"
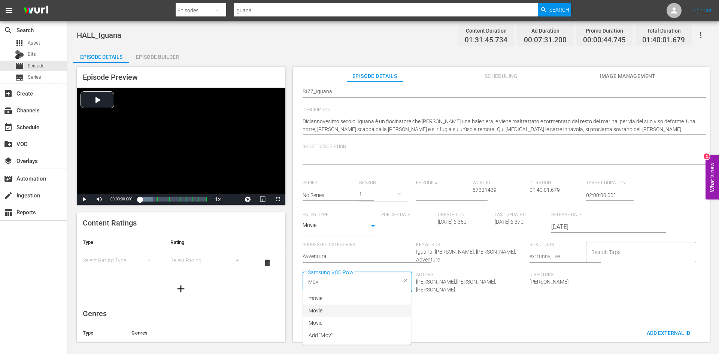
click at [322, 310] on span "Movie" at bounding box center [316, 311] width 14 height 8
type input "S"
type input "Horror"
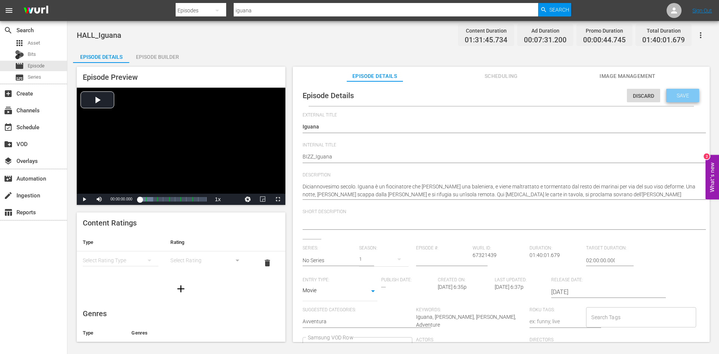
click at [682, 93] on span "Save" at bounding box center [683, 96] width 24 height 6
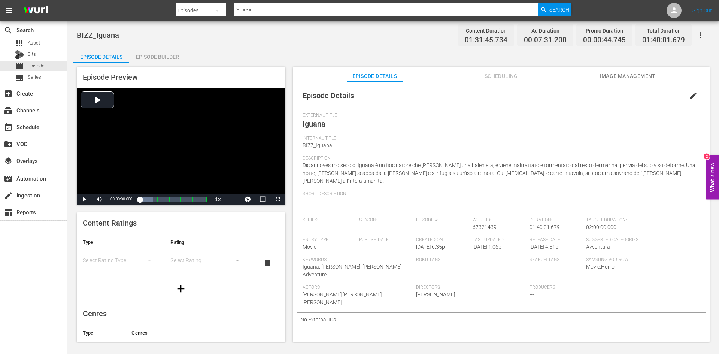
click at [162, 58] on div "Episode Builder" at bounding box center [157, 57] width 56 height 18
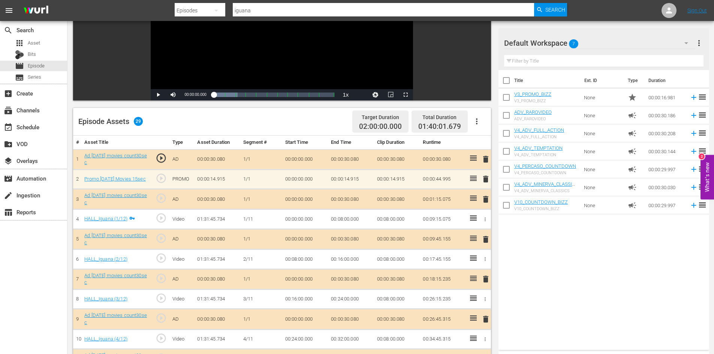
scroll to position [112, 0]
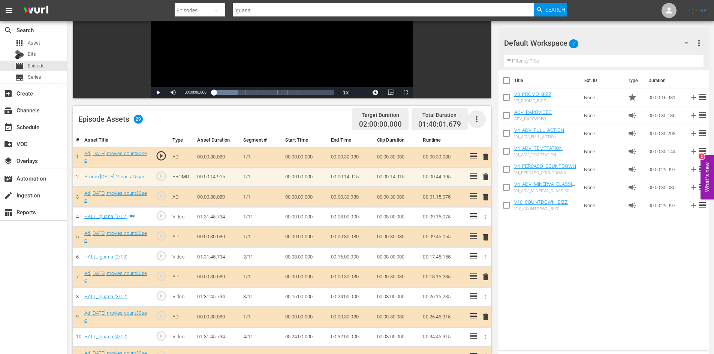
click at [477, 119] on icon "button" at bounding box center [476, 119] width 9 height 9
click at [482, 143] on div "Clear Ads" at bounding box center [499, 140] width 51 height 18
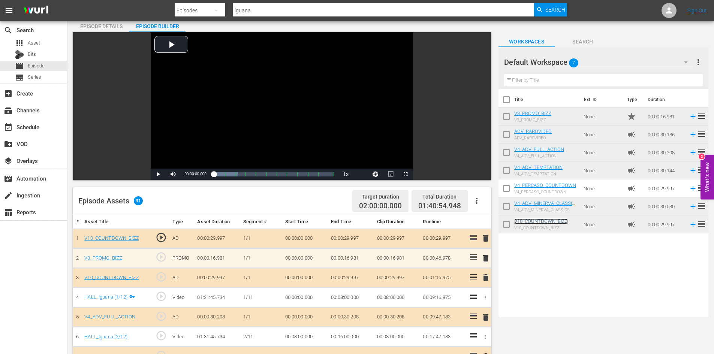
scroll to position [0, 0]
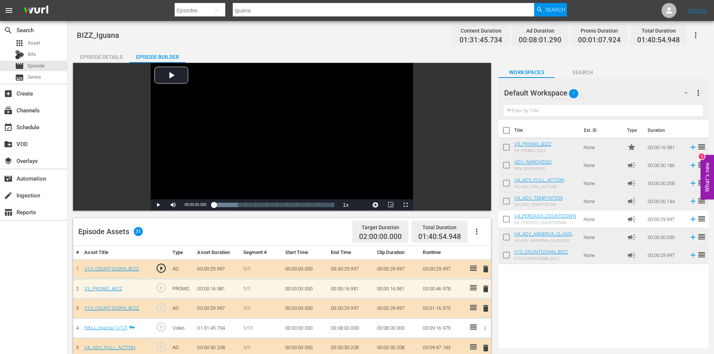
click at [103, 55] on div "Episode Details" at bounding box center [101, 57] width 56 height 18
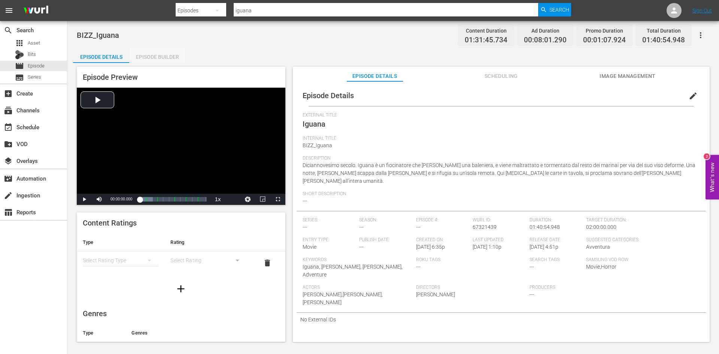
click at [166, 52] on div "Episode Builder" at bounding box center [157, 57] width 56 height 18
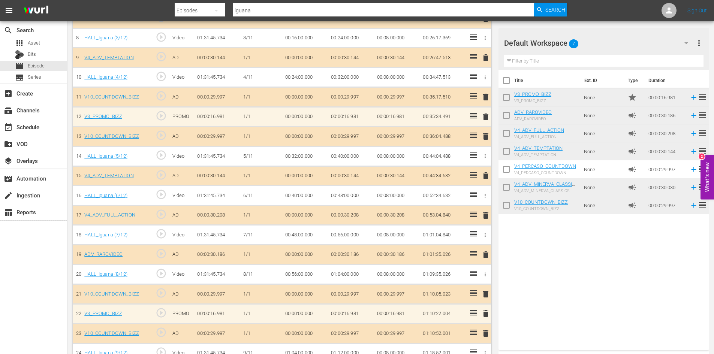
scroll to position [334, 0]
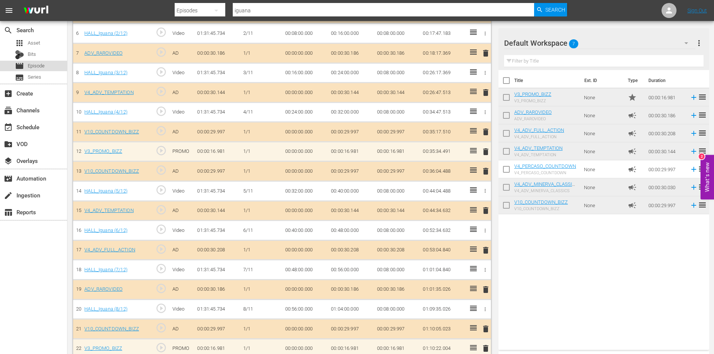
click at [58, 66] on div "movie Episode" at bounding box center [33, 66] width 67 height 10
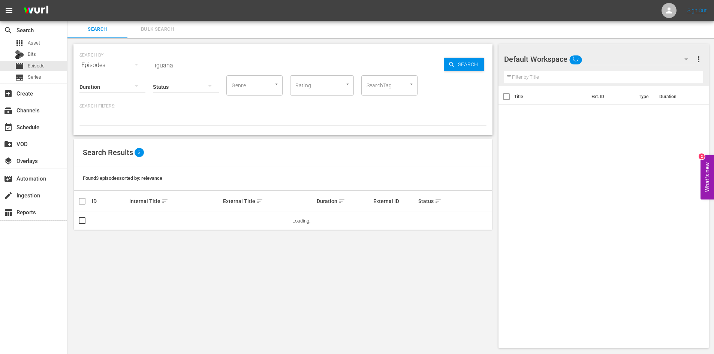
scroll to position [1, 0]
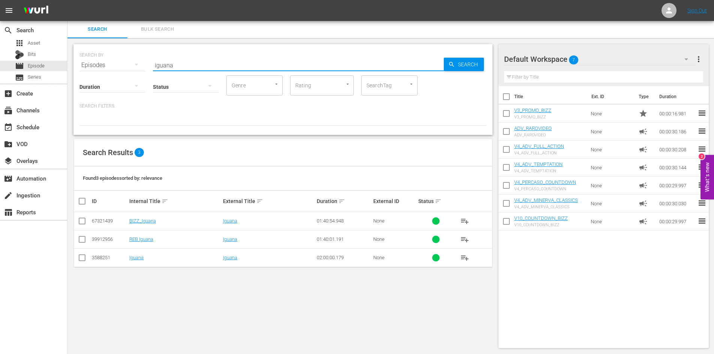
drag, startPoint x: 180, startPoint y: 61, endPoint x: 101, endPoint y: 73, distance: 80.0
click at [101, 73] on div "SEARCH BY Search By Episodes Search ID, Title, Description, Keywords, or Catego…" at bounding box center [282, 89] width 419 height 91
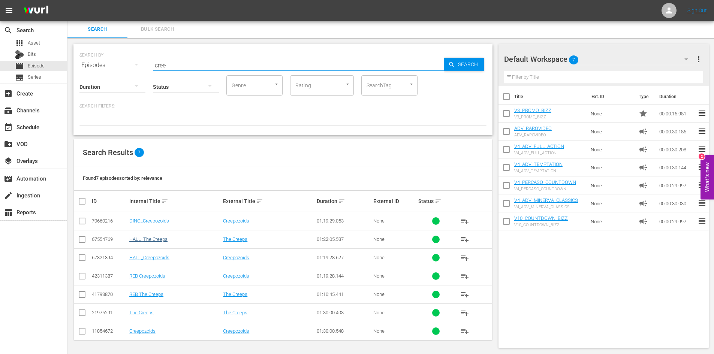
type input "cree"
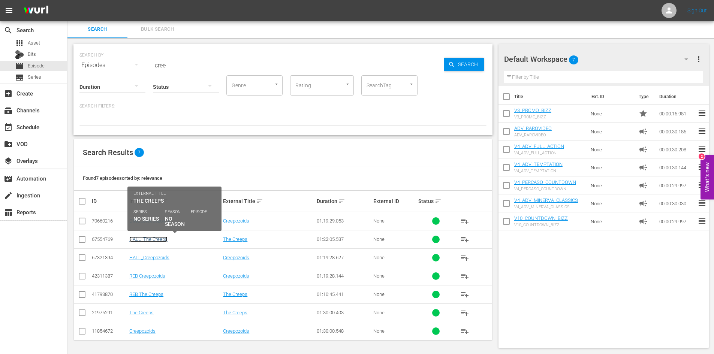
click at [158, 238] on link "HALL_The Creeps" at bounding box center [148, 239] width 38 height 6
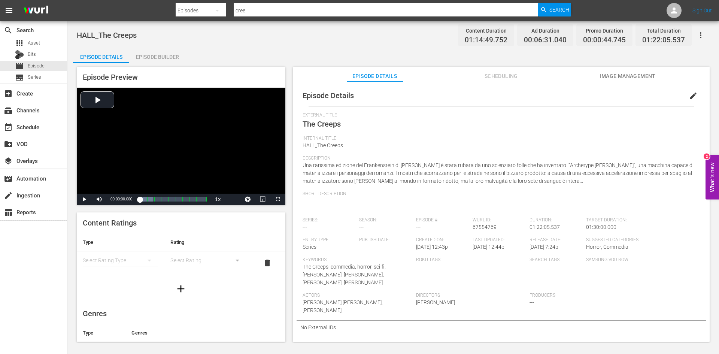
click at [689, 93] on span "edit" at bounding box center [693, 95] width 9 height 9
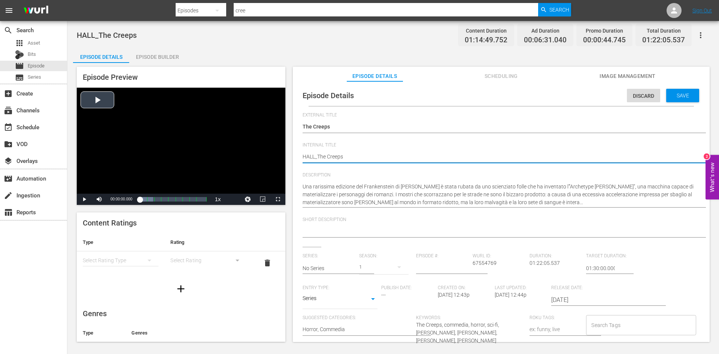
drag, startPoint x: 314, startPoint y: 157, endPoint x: 272, endPoint y: 156, distance: 42.7
type textarea "b_The Creeps"
type textarea "_The Creeps"
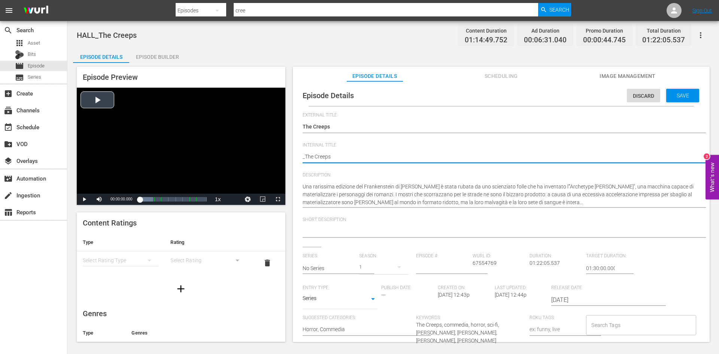
type textarea "B_The Creeps"
type textarea "BI_The Creeps"
type textarea "BIZ_The Creeps"
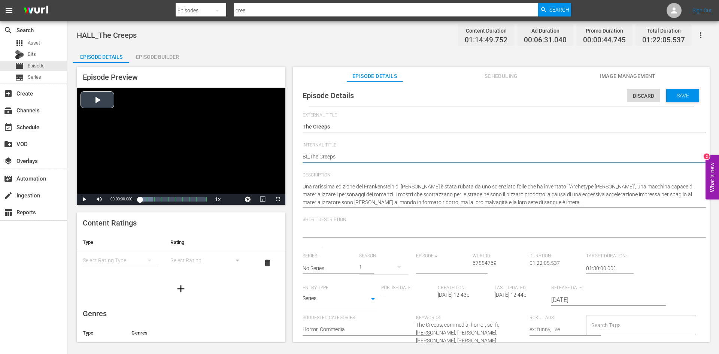
type textarea "BIZ_The Creeps"
type textarea "BIZZ_The Creeps"
drag, startPoint x: 316, startPoint y: 155, endPoint x: 328, endPoint y: 166, distance: 16.2
click at [317, 155] on textarea "HALL_The Creeps" at bounding box center [500, 157] width 394 height 9
click at [312, 157] on textarea "HALL_The Creeps" at bounding box center [500, 157] width 394 height 9
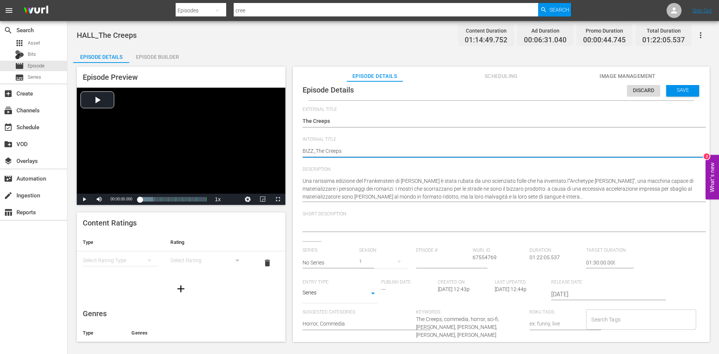
scroll to position [7, 0]
type textarea "BIZZ_The Creeps"
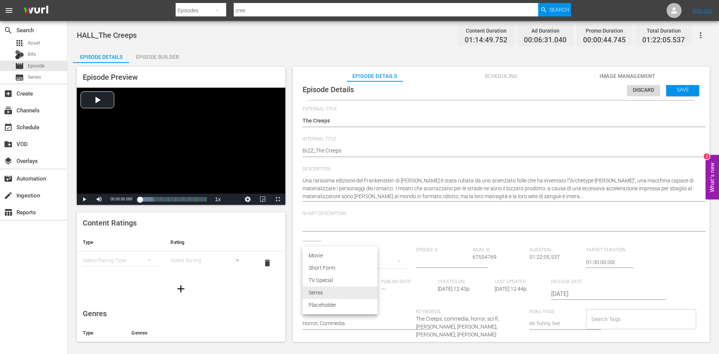
click at [373, 293] on body "menu Search By Episodes Search ID, Title, Description, Keywords, or Category cr…" at bounding box center [359, 177] width 719 height 354
click at [323, 256] on li "Movie" at bounding box center [340, 256] width 75 height 12
type input "MOVIE"
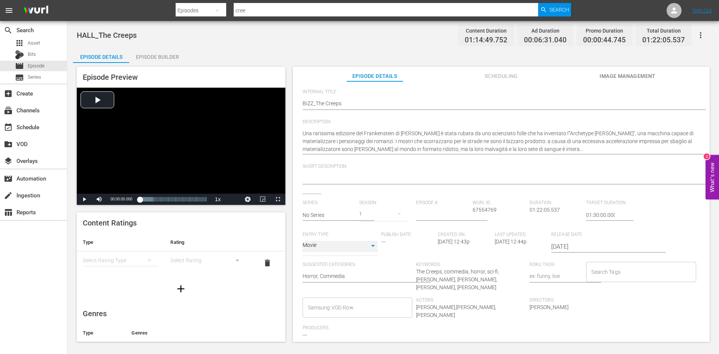
scroll to position [78, 0]
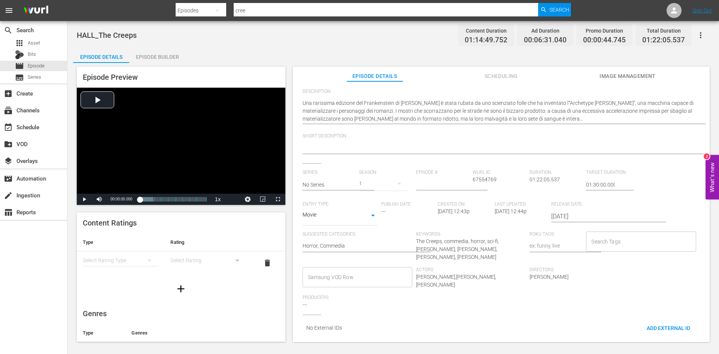
click at [319, 272] on input "Samsung VOD Row" at bounding box center [352, 277] width 92 height 13
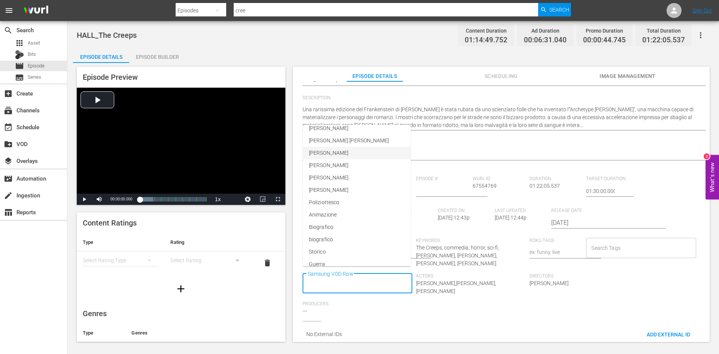
scroll to position [824, 0]
type input "M"
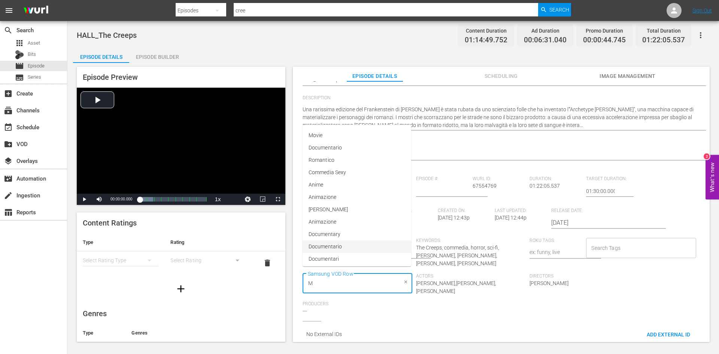
scroll to position [187, 0]
click at [321, 178] on span "Movie" at bounding box center [316, 182] width 14 height 8
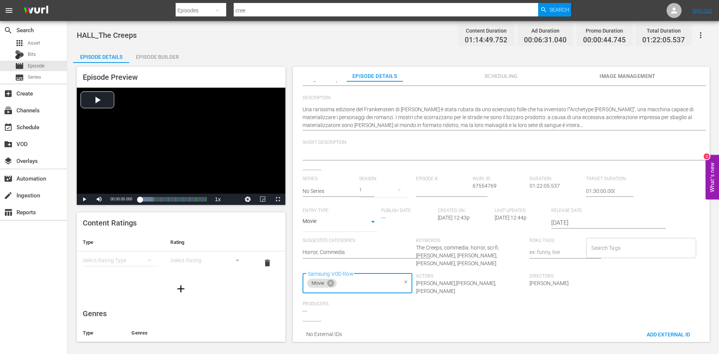
type input "H"
click at [365, 157] on li "Horror" at bounding box center [357, 158] width 109 height 12
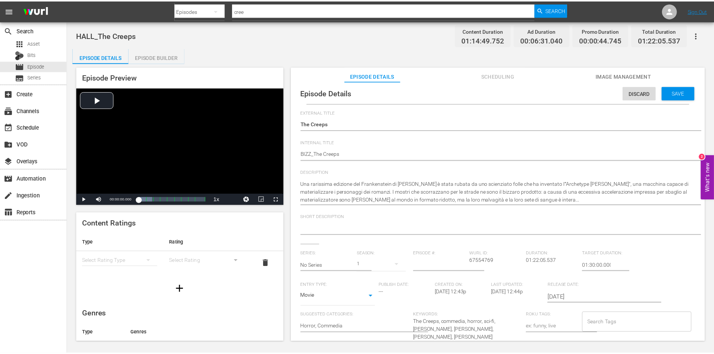
scroll to position [0, 0]
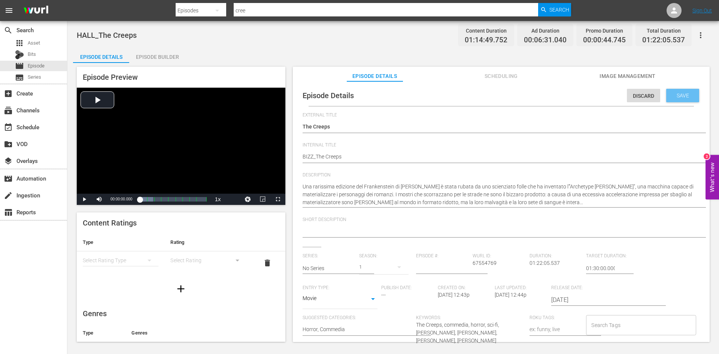
click at [679, 95] on span "Save" at bounding box center [683, 96] width 24 height 6
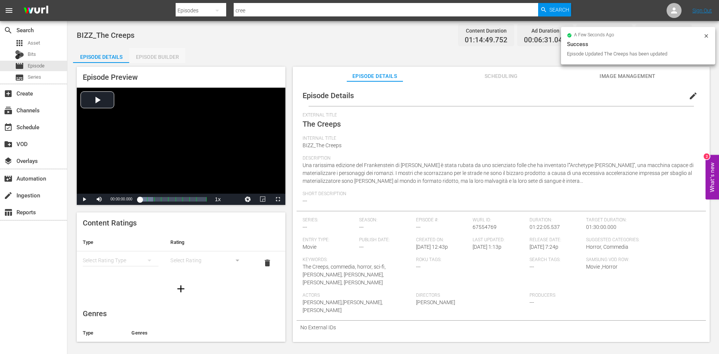
click at [161, 55] on div "Episode Builder" at bounding box center [157, 57] width 56 height 18
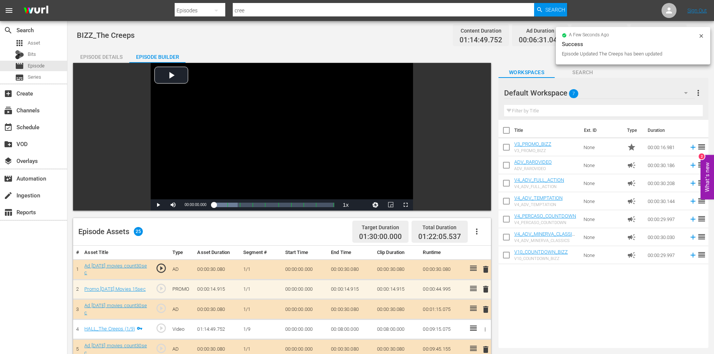
click at [111, 57] on div "Episode Details" at bounding box center [101, 57] width 56 height 18
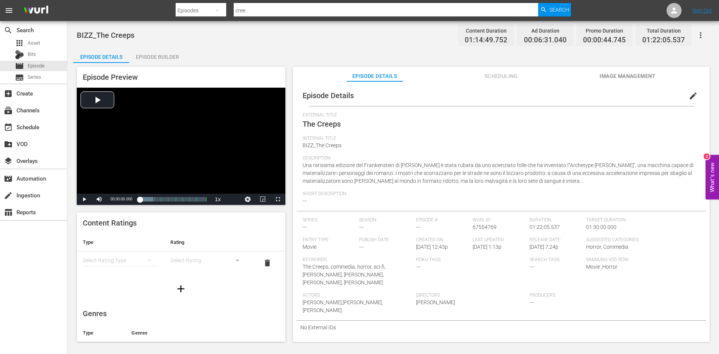
click at [158, 56] on div "Episode Builder" at bounding box center [157, 57] width 56 height 18
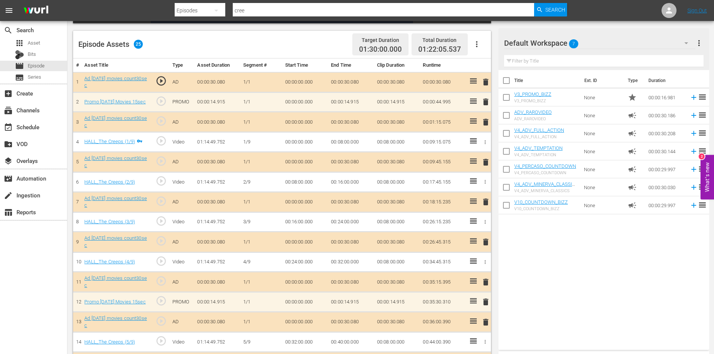
scroll to position [75, 0]
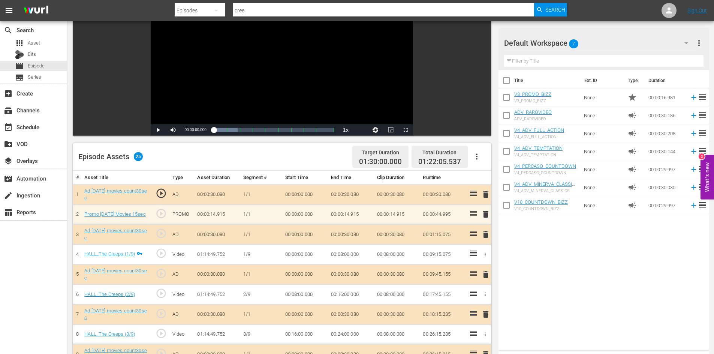
click at [476, 157] on icon "button" at bounding box center [476, 157] width 1 height 6
click at [493, 179] on div "Clear Ads" at bounding box center [499, 178] width 51 height 18
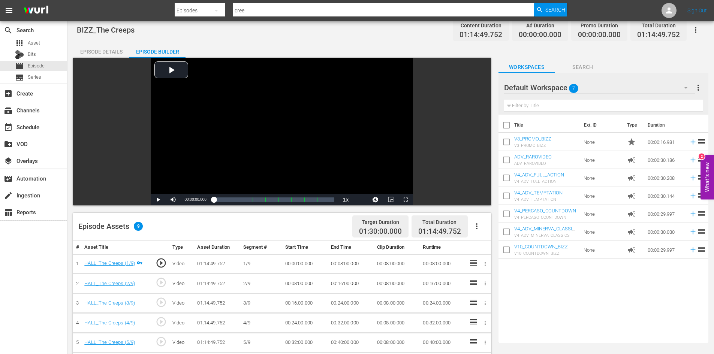
scroll to position [0, 0]
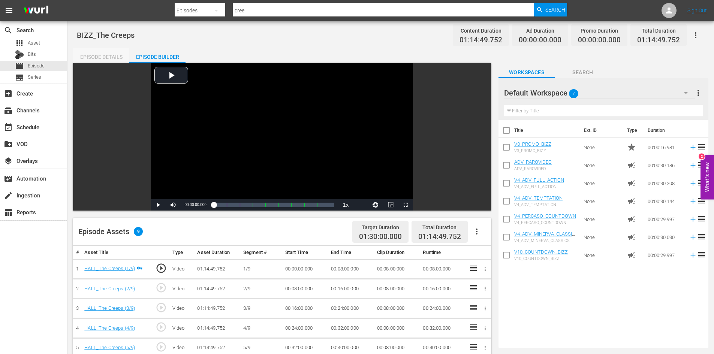
click at [99, 57] on div "Episode Details" at bounding box center [101, 57] width 56 height 18
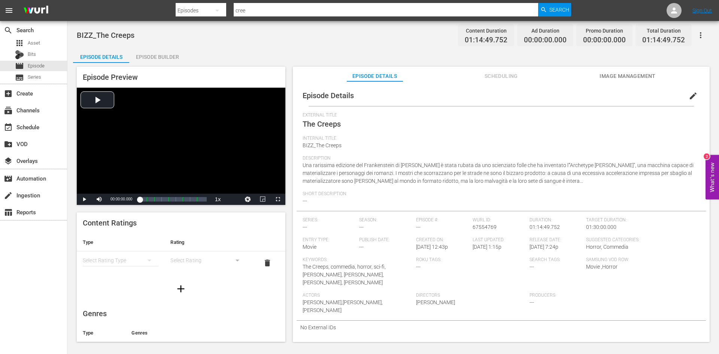
click at [151, 56] on div "Episode Builder" at bounding box center [157, 57] width 56 height 18
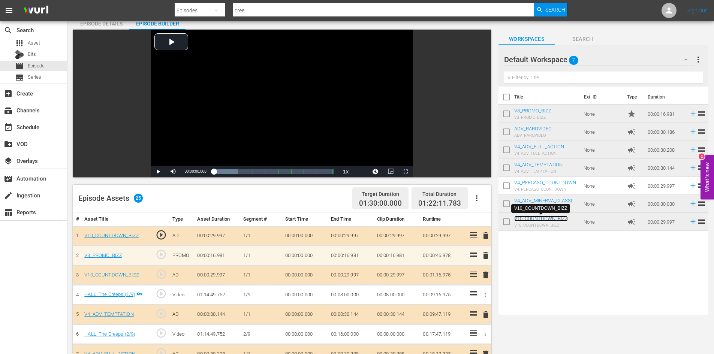
scroll to position [75, 0]
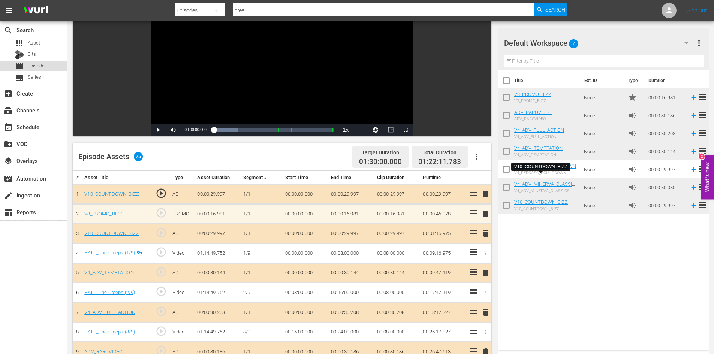
click at [42, 66] on span "Episode" at bounding box center [36, 65] width 17 height 7
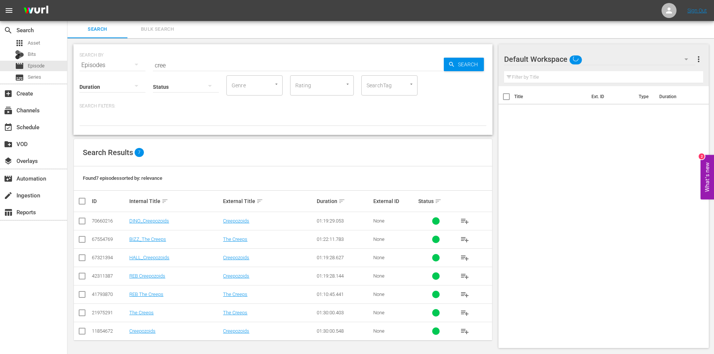
scroll to position [1, 0]
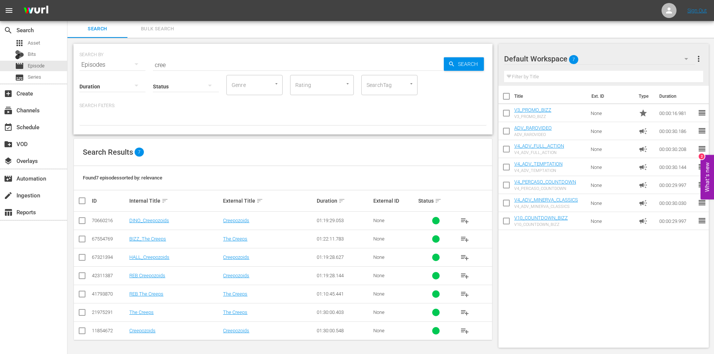
drag, startPoint x: 116, startPoint y: 64, endPoint x: 111, endPoint y: 64, distance: 5.2
click at [111, 64] on div "SEARCH BY Search By Episodes Search ID, Title, Description, Keywords, or Catego…" at bounding box center [282, 60] width 407 height 27
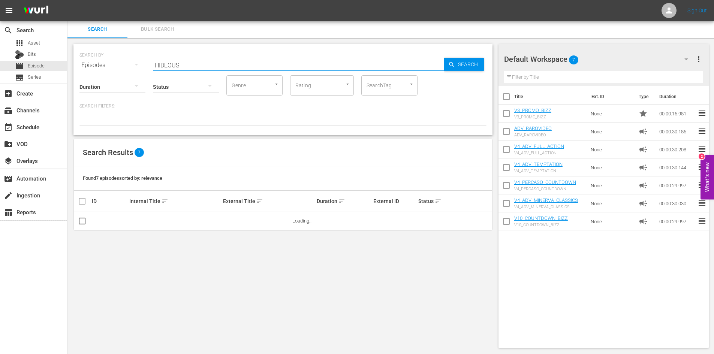
scroll to position [1, 0]
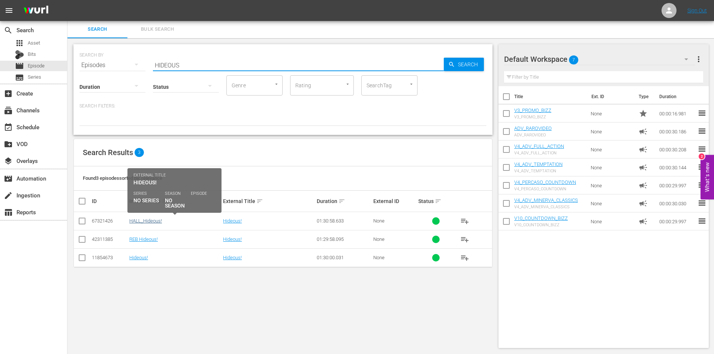
type input "HIDEOUS"
click at [146, 221] on link "HALL_Hideous!" at bounding box center [145, 221] width 33 height 6
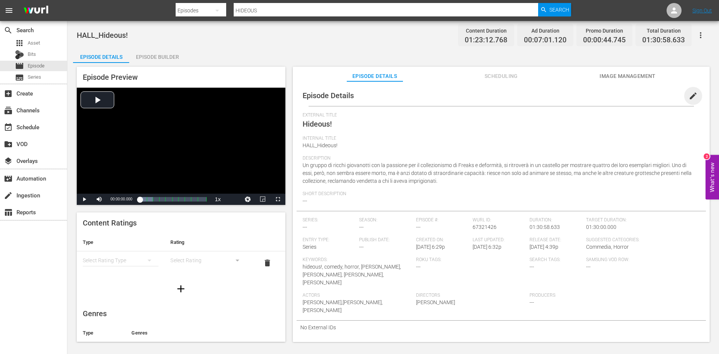
click at [689, 93] on span "edit" at bounding box center [693, 95] width 9 height 9
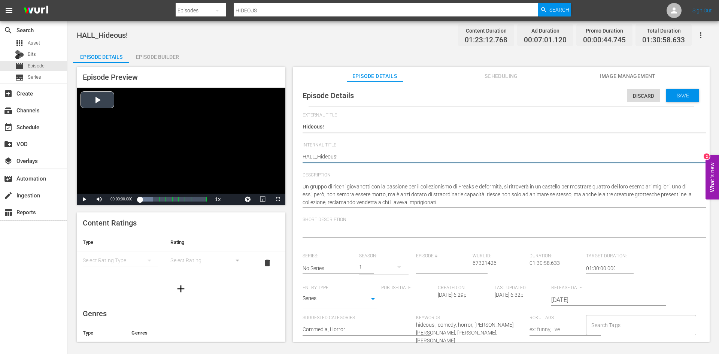
drag, startPoint x: 315, startPoint y: 157, endPoint x: 256, endPoint y: 157, distance: 58.8
type textarea "B_Hideous!"
type textarea "BI_Hideous!"
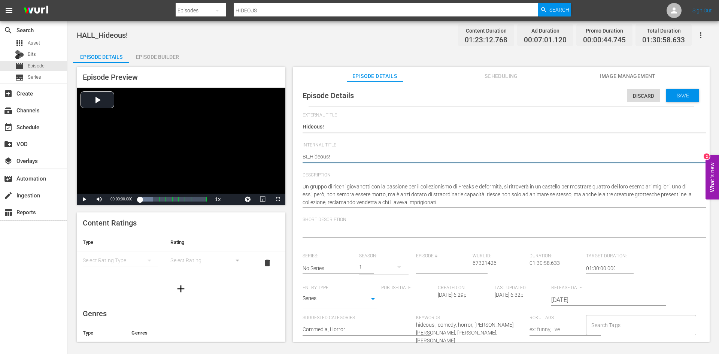
type textarea "BIZ_Hideous!"
type textarea "BIZZ_Hideous!"
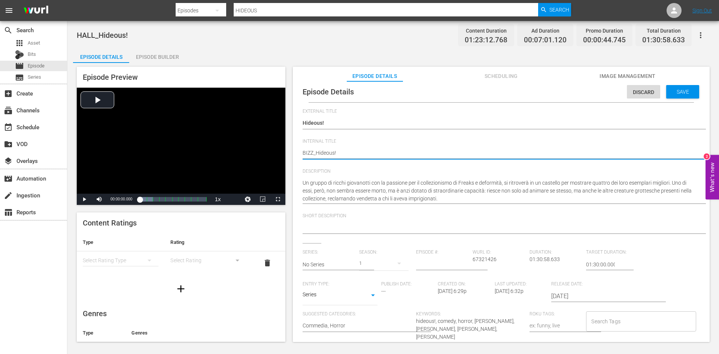
scroll to position [7, 0]
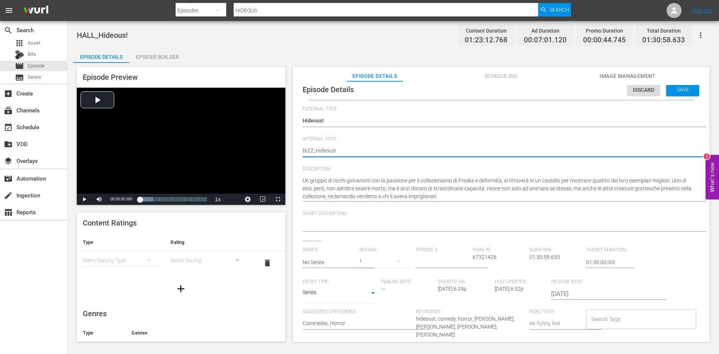
type textarea "BIZZ_Hideous!"
click at [374, 293] on body "menu Search By Episodes Search ID, Title, Description, Keywords, or Category HI…" at bounding box center [359, 177] width 719 height 354
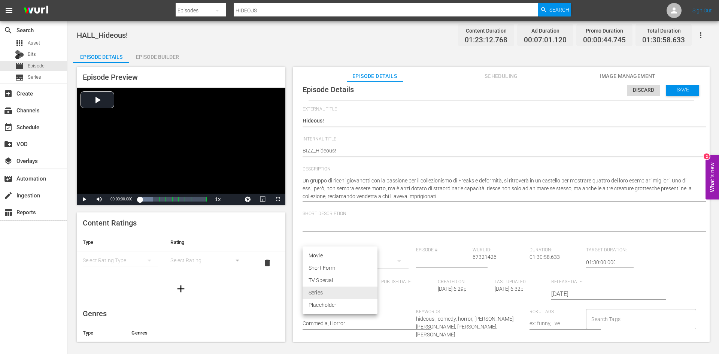
click at [336, 253] on li "Movie" at bounding box center [340, 256] width 75 height 12
type input "MOVIE"
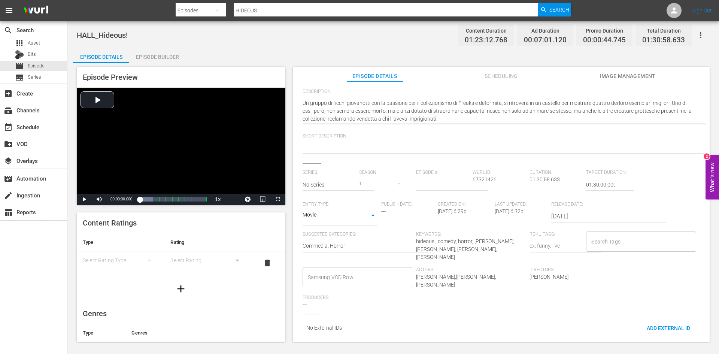
click at [315, 274] on input "Samsung VOD Row" at bounding box center [352, 277] width 92 height 13
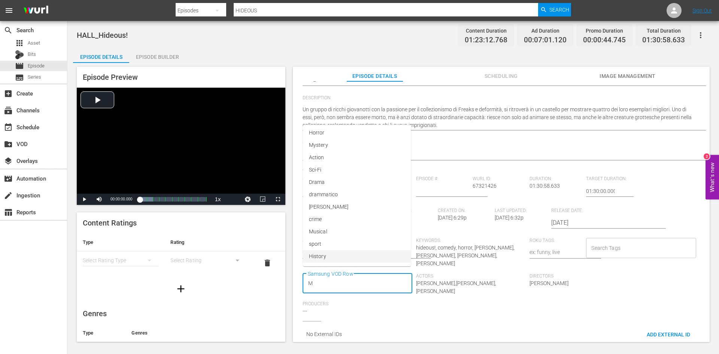
scroll to position [0, 0]
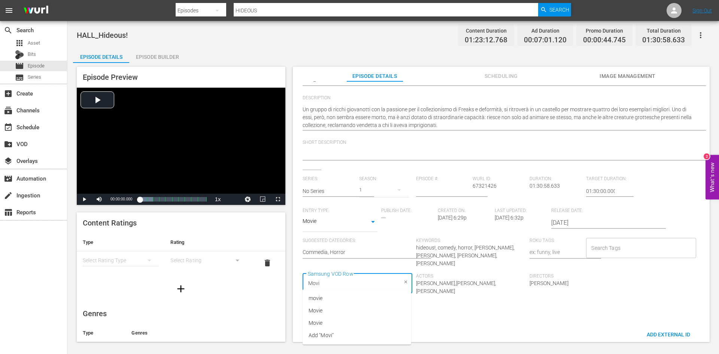
type input "Movie"
click at [339, 313] on li "Movie" at bounding box center [357, 311] width 109 height 12
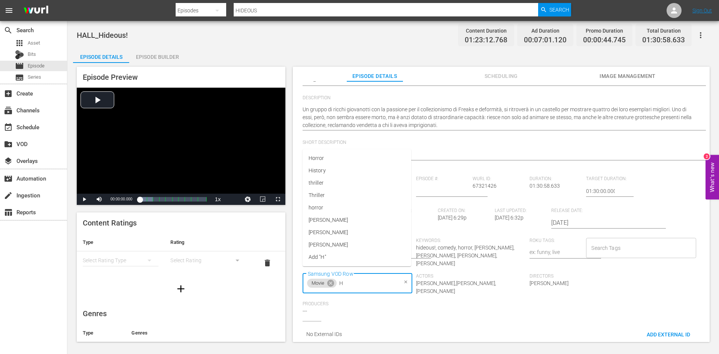
type input "Ho"
click at [320, 298] on span "Horror" at bounding box center [317, 298] width 16 height 8
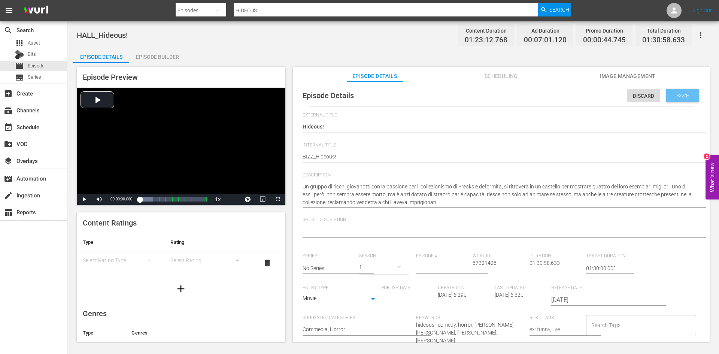
click at [688, 95] on span "Save" at bounding box center [683, 96] width 24 height 6
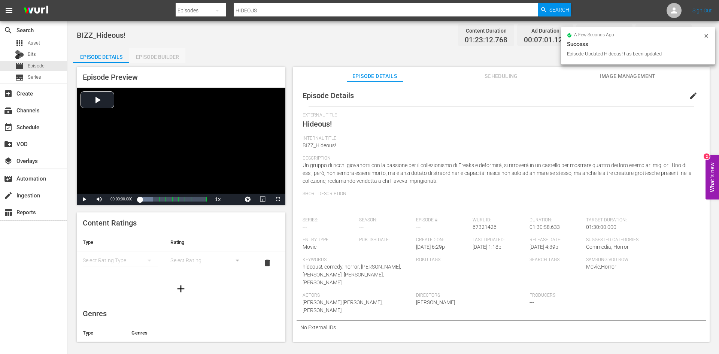
click at [161, 59] on div "Episode Builder" at bounding box center [157, 57] width 56 height 18
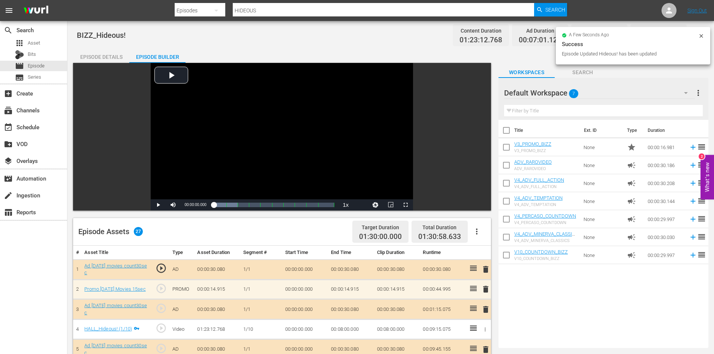
drag, startPoint x: 476, startPoint y: 230, endPoint x: 475, endPoint y: 223, distance: 7.6
click at [475, 224] on button "button" at bounding box center [477, 232] width 18 height 18
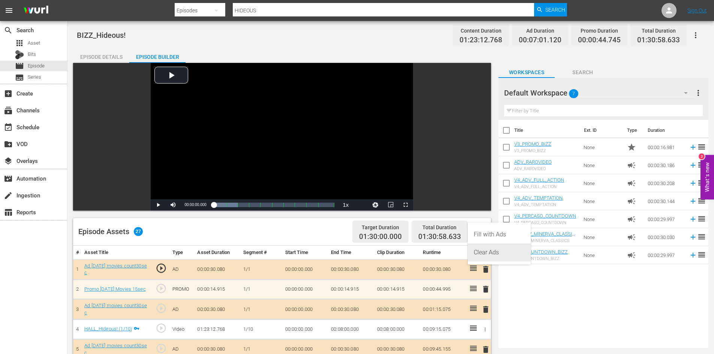
click at [482, 254] on div "Clear Ads" at bounding box center [499, 253] width 51 height 18
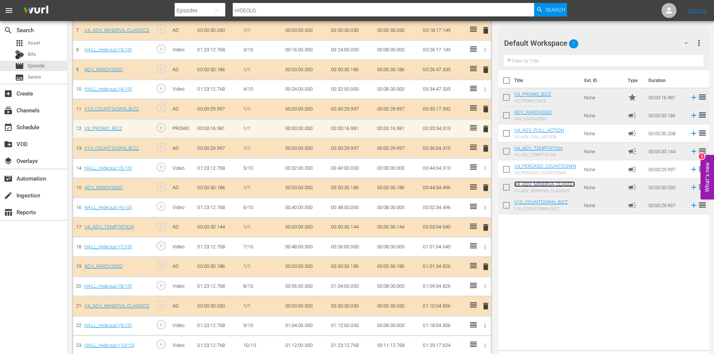
scroll to position [364, 0]
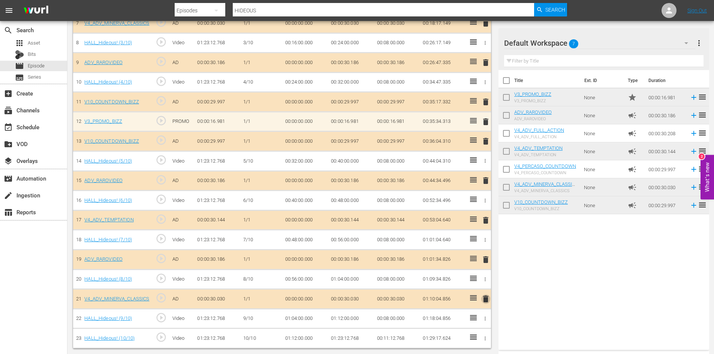
click at [485, 300] on span "delete" at bounding box center [485, 298] width 9 height 9
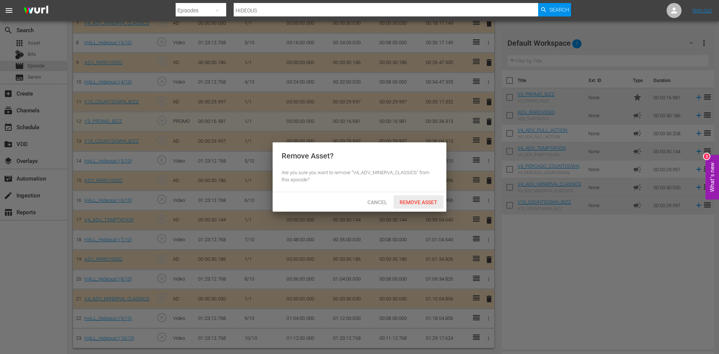
click at [423, 202] on span "Remove Asset" at bounding box center [419, 202] width 50 height 6
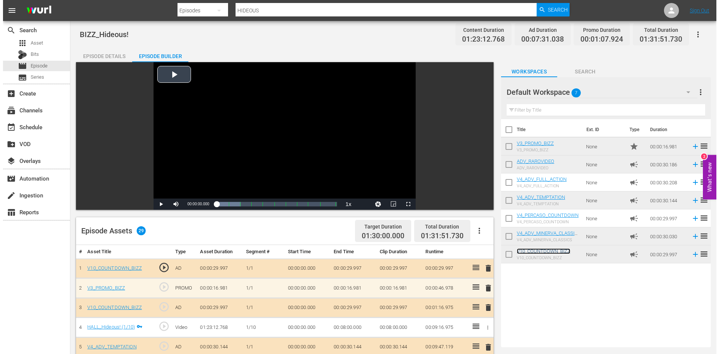
scroll to position [0, 0]
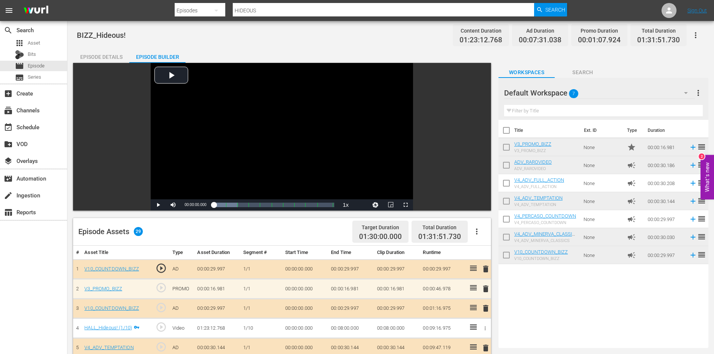
click at [106, 56] on div "Episode Details" at bounding box center [101, 57] width 56 height 18
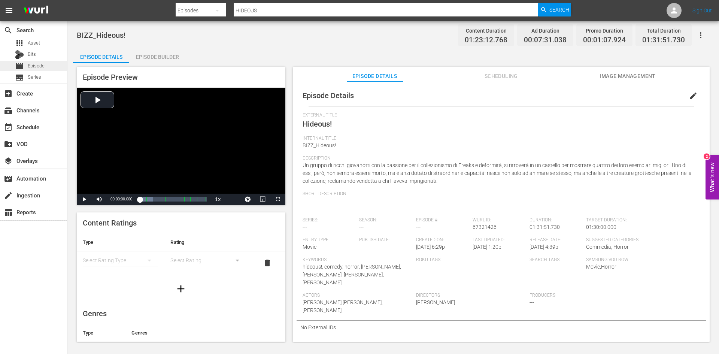
click at [41, 63] on span "Episode" at bounding box center [36, 65] width 17 height 7
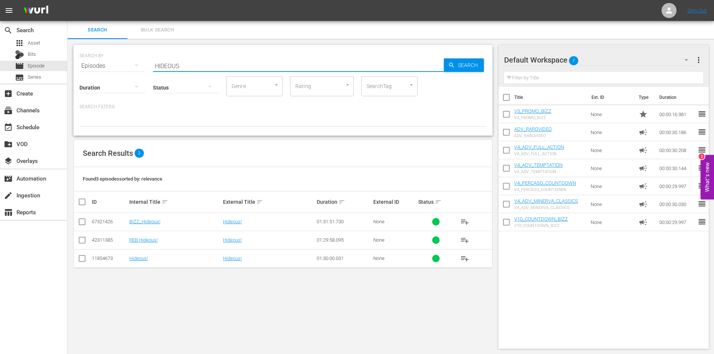
drag, startPoint x: 170, startPoint y: 61, endPoint x: 120, endPoint y: 61, distance: 50.2
click at [121, 61] on div "SEARCH BY Search By Episodes Search ID, Title, Description, Keywords, or Catego…" at bounding box center [282, 61] width 407 height 27
type input "side"
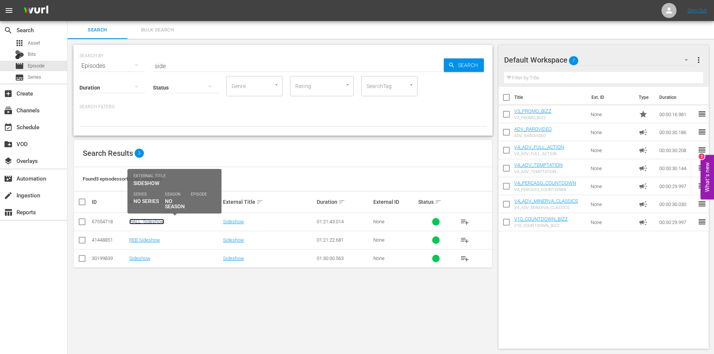
click at [149, 223] on link "HALL_Sideshow" at bounding box center [146, 222] width 35 height 6
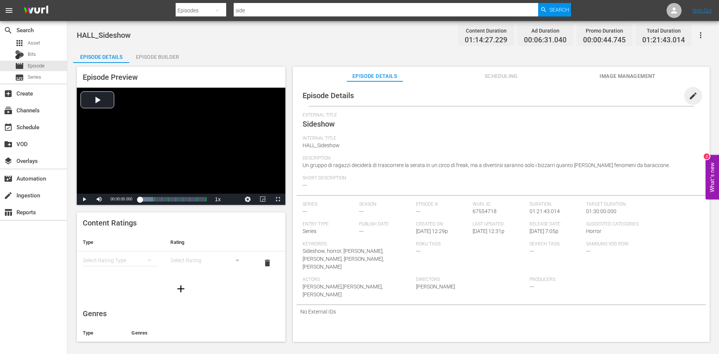
click at [691, 96] on span "edit" at bounding box center [693, 95] width 9 height 9
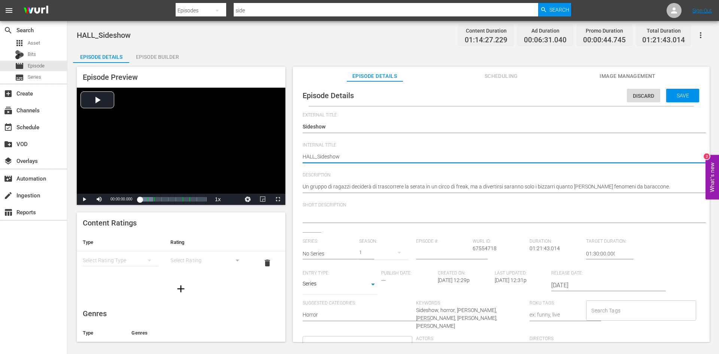
drag, startPoint x: 314, startPoint y: 158, endPoint x: 297, endPoint y: 160, distance: 16.3
drag, startPoint x: 315, startPoint y: 159, endPoint x: 287, endPoint y: 159, distance: 28.5
click at [287, 159] on div "Episode Preview Video Player is loading. Play Video Play Mute Current Time 00:0…" at bounding box center [393, 205] width 641 height 285
type textarea "_Sideshow"
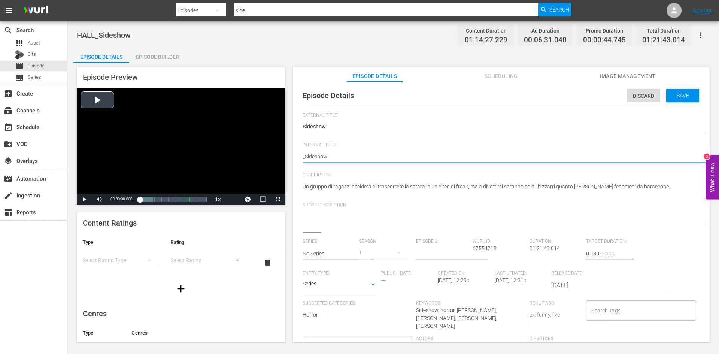
type textarea "B_Sideshow"
type textarea "BI_Sideshow"
type textarea "BIZ_Sideshow"
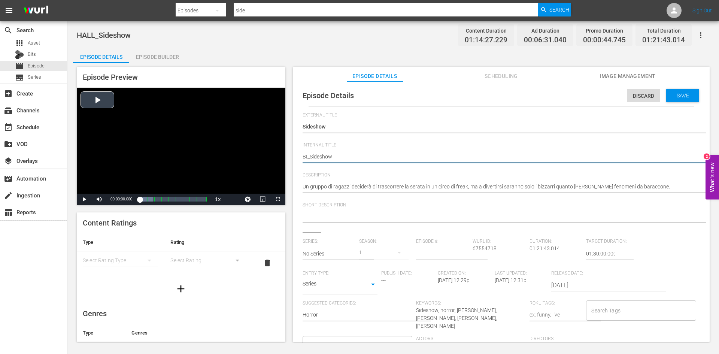
type textarea "BIZ_Sideshow"
type textarea "BIZZ_Sideshow"
drag, startPoint x: 316, startPoint y: 156, endPoint x: 482, endPoint y: 163, distance: 165.8
click at [317, 156] on textarea "HALL_Sideshow" at bounding box center [500, 157] width 394 height 9
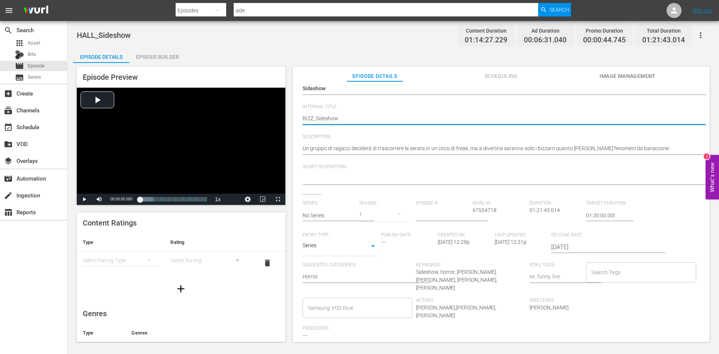
scroll to position [63, 0]
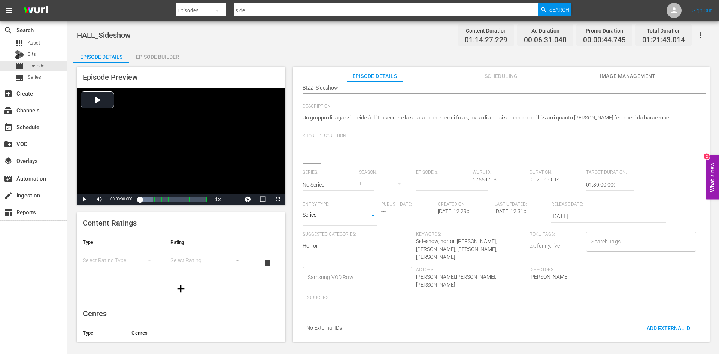
type textarea "BIZZ_Sideshow"
click at [372, 215] on body "menu Search By Episodes Search ID, Title, Description, Keywords, or Category si…" at bounding box center [359, 177] width 719 height 354
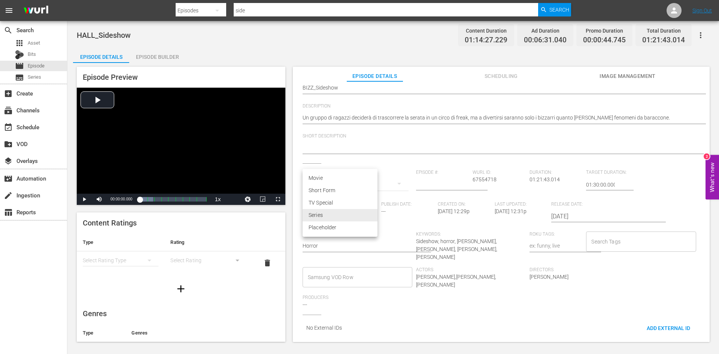
click at [320, 175] on li "Movie" at bounding box center [340, 178] width 75 height 12
type input "MOVIE"
click at [317, 271] on input "Samsung VOD Row" at bounding box center [352, 277] width 92 height 13
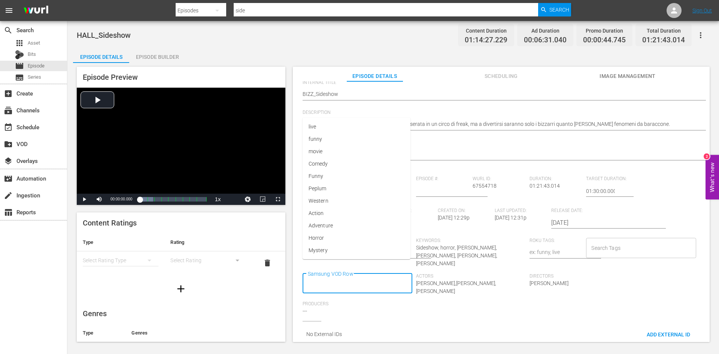
scroll to position [0, 0]
type input "Movie"
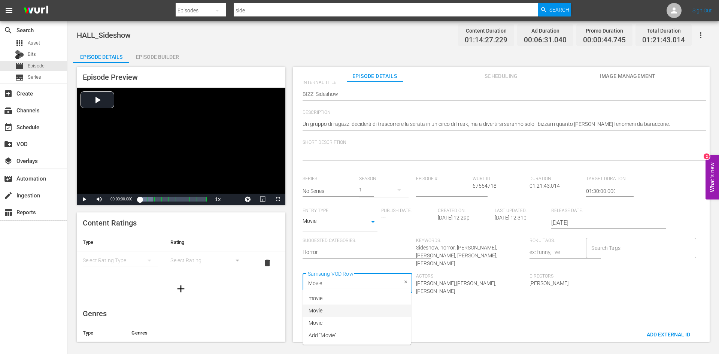
click at [324, 309] on li "Movie" at bounding box center [357, 311] width 109 height 12
type input "H"
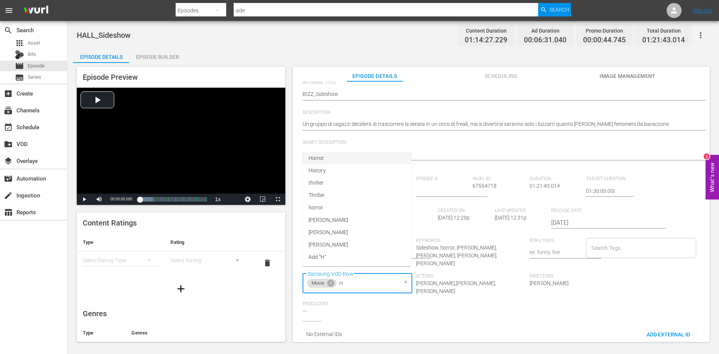
click at [355, 161] on li "Horror" at bounding box center [357, 158] width 109 height 12
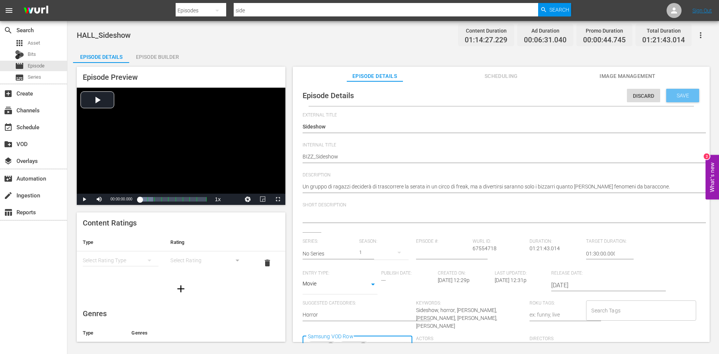
click at [677, 94] on span "Save" at bounding box center [683, 96] width 24 height 6
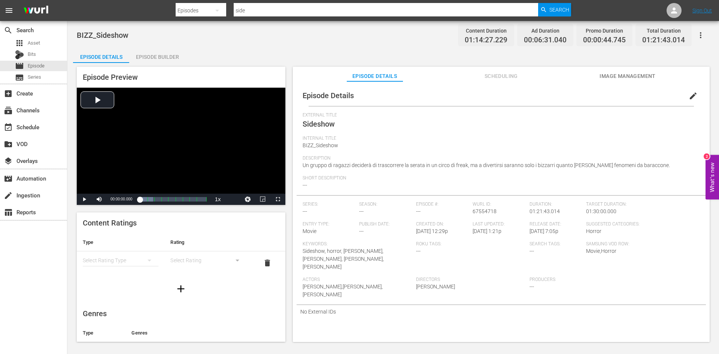
click at [155, 53] on div "Episode Builder" at bounding box center [157, 57] width 56 height 18
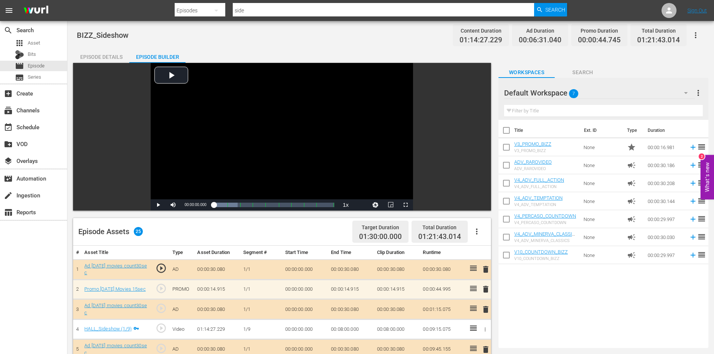
click at [475, 229] on icon "button" at bounding box center [476, 231] width 9 height 9
click at [486, 253] on div "Clear Ads" at bounding box center [499, 253] width 51 height 18
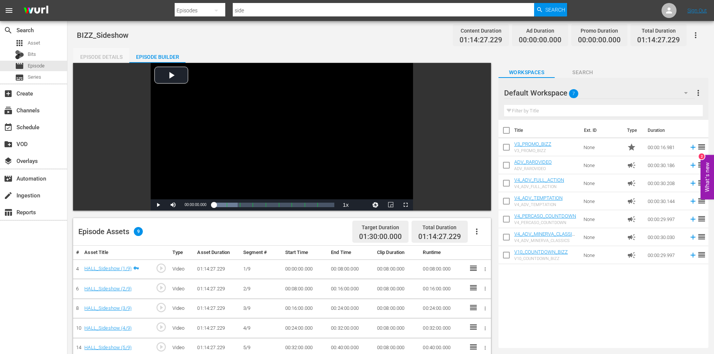
click at [113, 58] on div "Episode Details" at bounding box center [101, 57] width 56 height 18
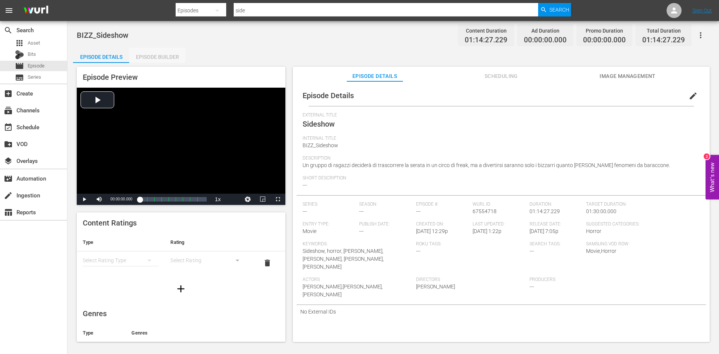
click at [157, 56] on div "Episode Builder" at bounding box center [157, 57] width 56 height 18
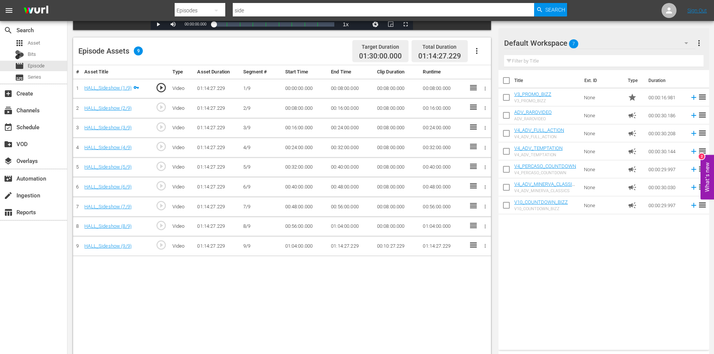
scroll to position [195, 0]
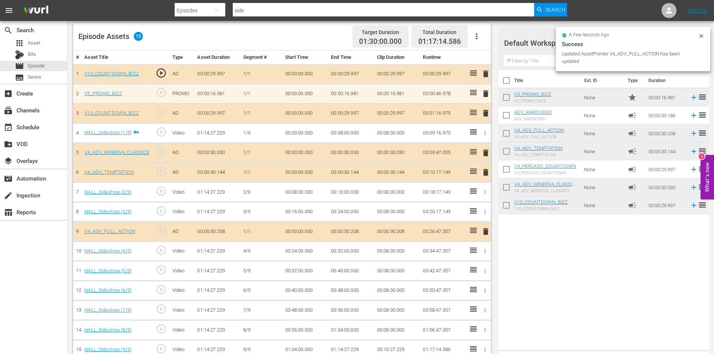
click at [483, 174] on span "delete" at bounding box center [485, 172] width 9 height 9
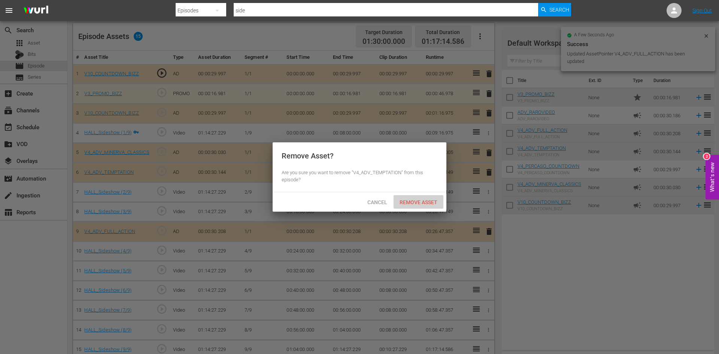
click at [425, 204] on span "Remove Asset" at bounding box center [419, 202] width 50 height 6
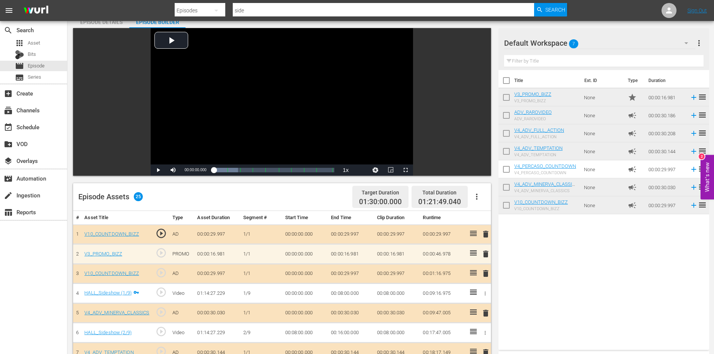
scroll to position [29, 0]
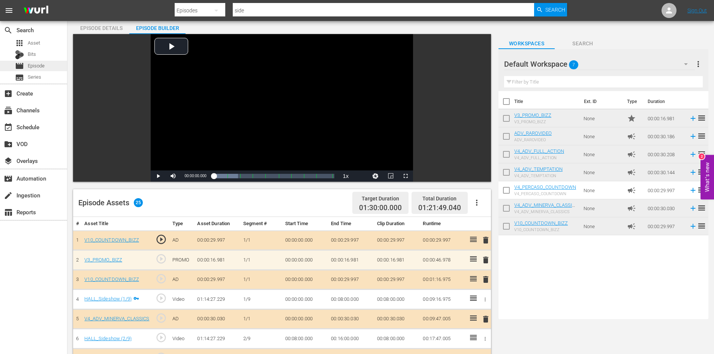
click at [38, 68] on span "Episode" at bounding box center [36, 65] width 17 height 7
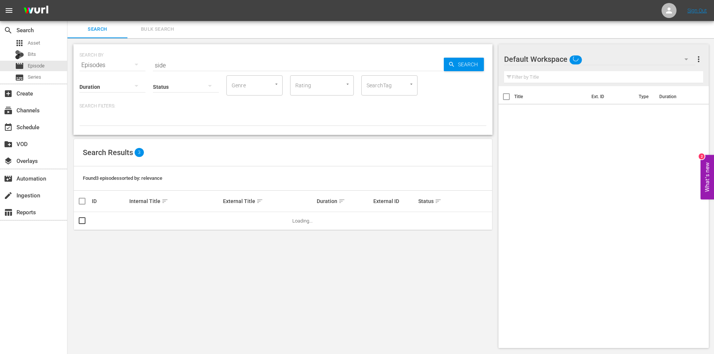
scroll to position [1, 0]
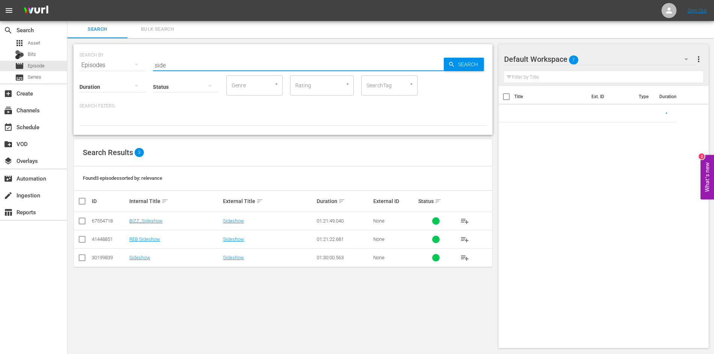
drag, startPoint x: 171, startPoint y: 61, endPoint x: 114, endPoint y: 64, distance: 56.6
click at [117, 59] on div "SEARCH BY Search By Episodes Search ID, Title, Description, Keywords, or Catego…" at bounding box center [282, 60] width 407 height 27
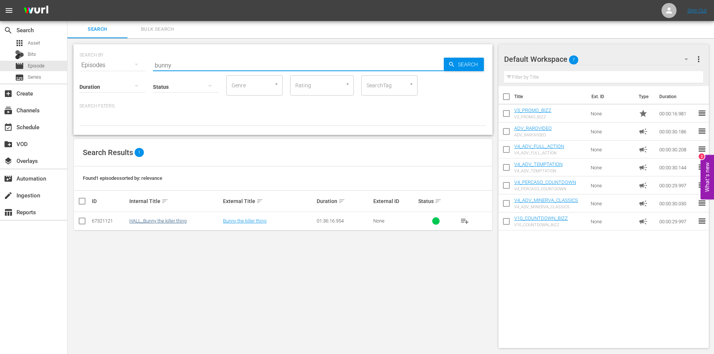
type input "bunny"
click at [162, 223] on link "HALL_Bunny the killer thing" at bounding box center [157, 221] width 57 height 6
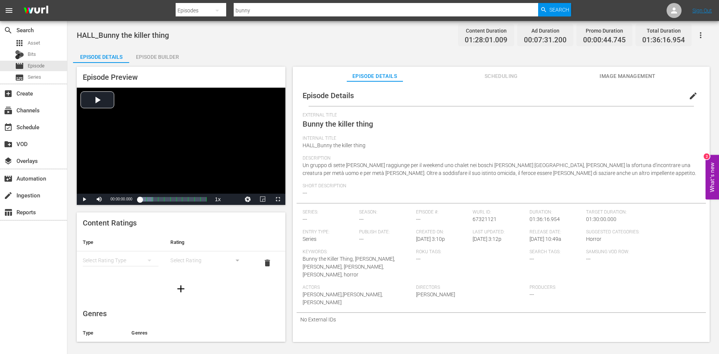
click at [691, 94] on span "edit" at bounding box center [693, 95] width 9 height 9
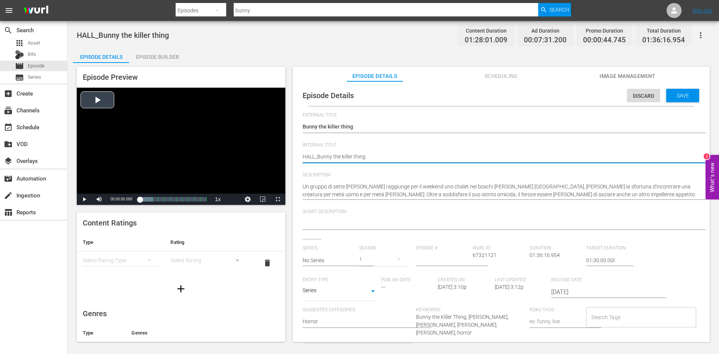
drag, startPoint x: 315, startPoint y: 159, endPoint x: 284, endPoint y: 159, distance: 30.7
type textarea "_Bunny the killer thing"
type textarea "b_Bunny the killer thing"
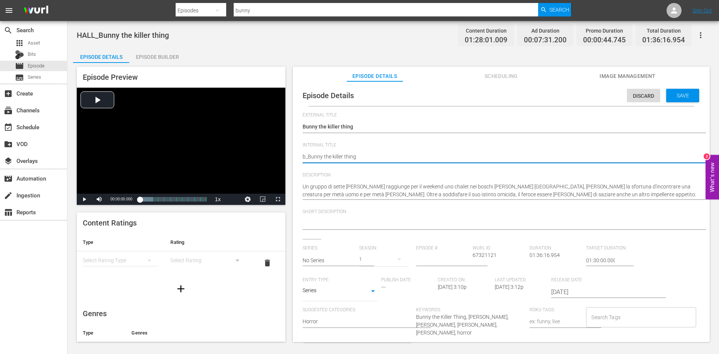
type textarea "bi_Bunny the killer thing"
type textarea "biz_Bunny the killer thing"
type textarea "bizz_Bunny the killer thing"
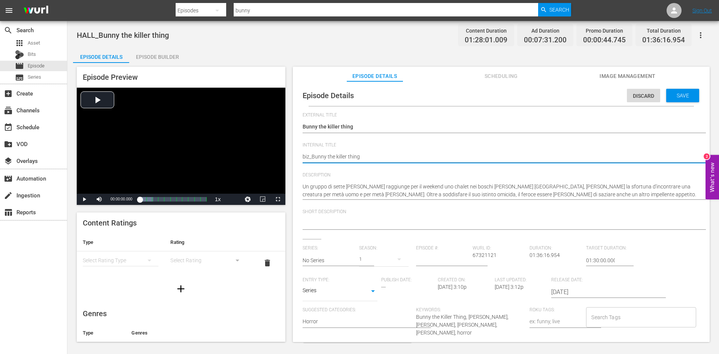
type textarea "bizz_Bunny the killer thing"
type textarea "biz_Bunny the killer thing"
type textarea "bi_Bunny the killer thing"
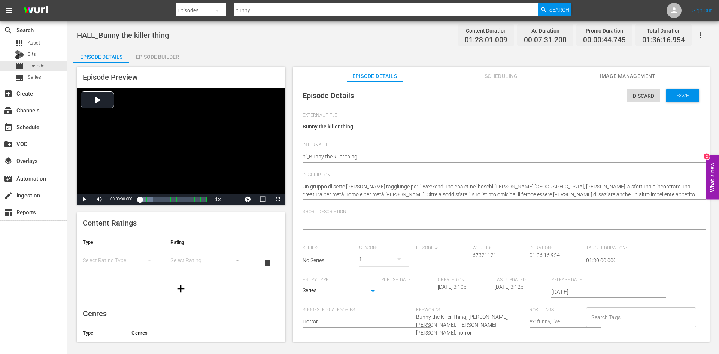
type textarea "b_Bunny the killer thing"
type textarea "_Bunny the killer thing"
type textarea "b_Bunny the killer thing"
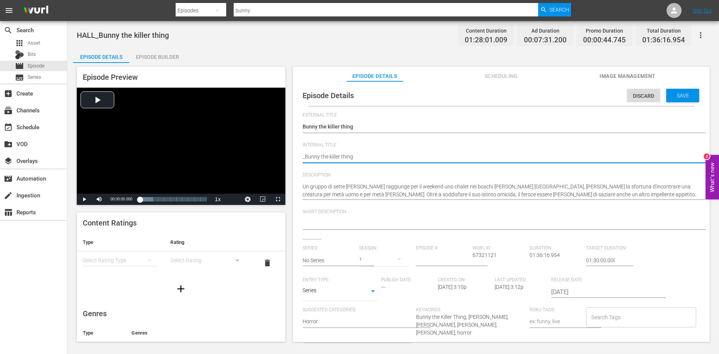
type textarea "b_Bunny the killer thing"
type textarea "_Bunny the killer thing"
type textarea "B_Bunny the killer thing"
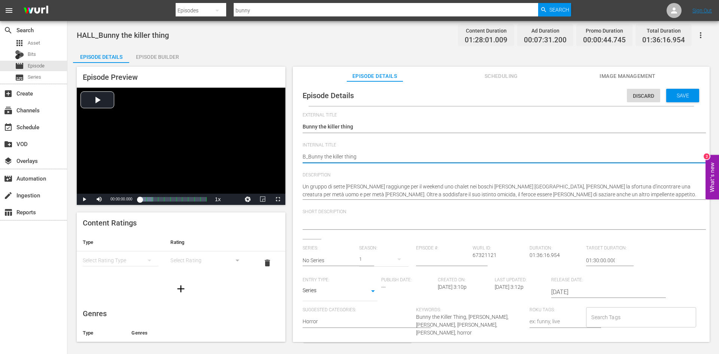
type textarea "BI_Bunny the killer thing"
type textarea "BIZ_Bunny the killer thing"
type textarea "BIZZ_Bunny the killer thing"
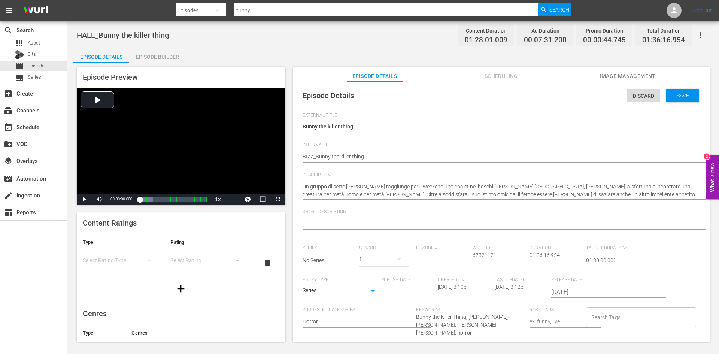
click at [317, 156] on textarea "HALL_Bunny the killer thing" at bounding box center [500, 157] width 394 height 9
type textarea "BIZZ_Bunny the killer thing"
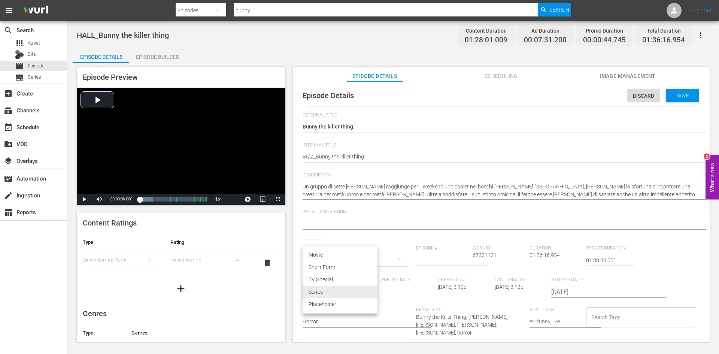
click at [372, 293] on body "menu Search By Episodes Search ID, Title, Description, Keywords, or Category bu…" at bounding box center [359, 177] width 719 height 354
click at [318, 250] on li "Movie" at bounding box center [340, 255] width 75 height 12
type input "MOVIE"
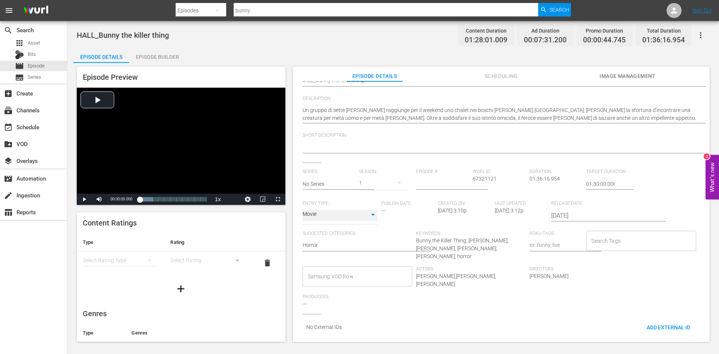
scroll to position [77, 0]
click at [374, 270] on input "Samsung VOD Row" at bounding box center [352, 276] width 92 height 13
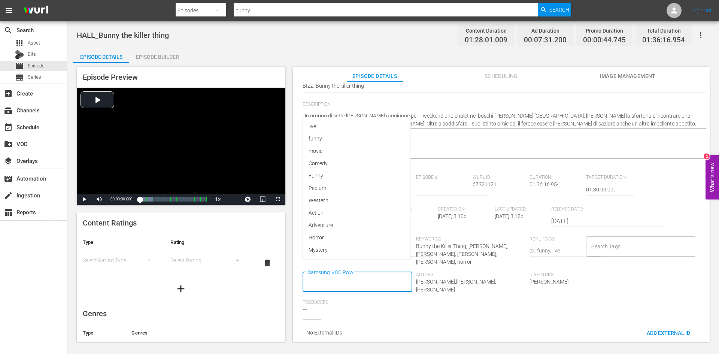
scroll to position [0, 0]
type input "Mo"
click at [329, 214] on li "Movie" at bounding box center [357, 218] width 109 height 12
type input "Horro"
click at [323, 297] on span "Horror" at bounding box center [317, 297] width 16 height 8
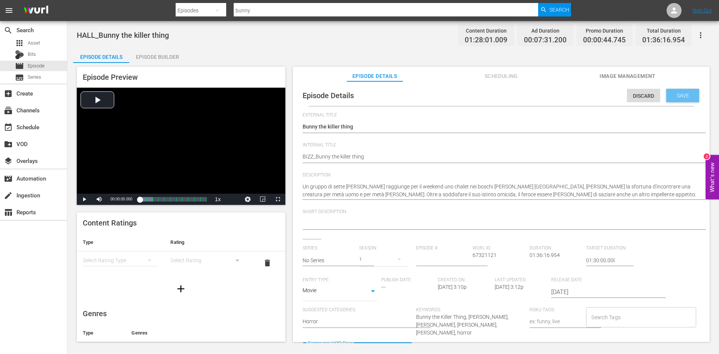
click at [676, 94] on span "Save" at bounding box center [683, 96] width 24 height 6
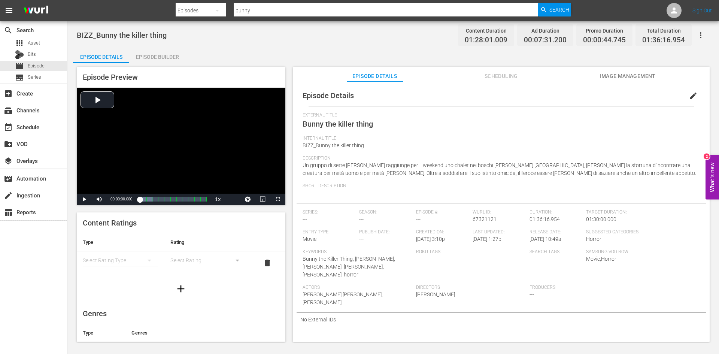
click at [565, 279] on div "Search Tags: ---" at bounding box center [558, 267] width 57 height 36
click at [707, 52] on div "Episode Details Episode Builder Episode Preview Video Player is loading. Play V…" at bounding box center [393, 198] width 641 height 300
click at [169, 53] on div "Episode Builder" at bounding box center [157, 57] width 56 height 18
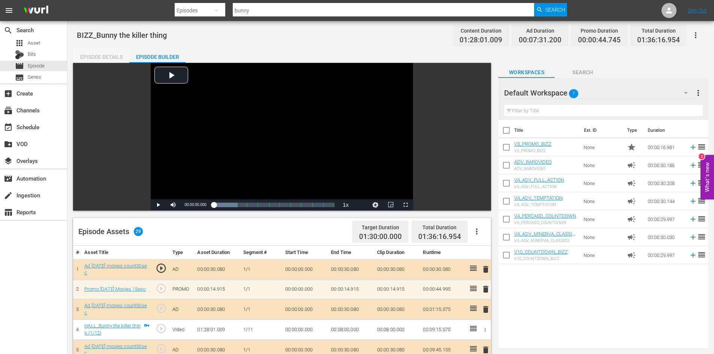
click at [118, 56] on div "Episode Details" at bounding box center [101, 57] width 56 height 18
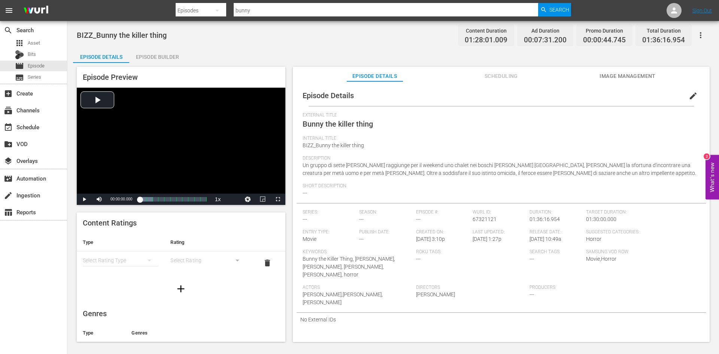
click at [156, 55] on div "Episode Builder" at bounding box center [157, 57] width 56 height 18
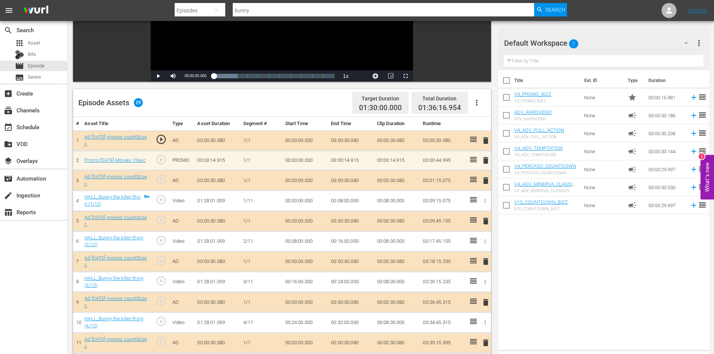
scroll to position [150, 0]
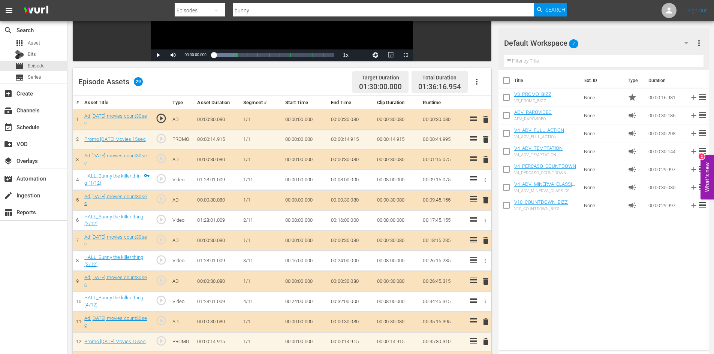
click at [477, 79] on icon "button" at bounding box center [476, 81] width 9 height 9
click at [490, 106] on div "Clear Ads" at bounding box center [499, 103] width 51 height 18
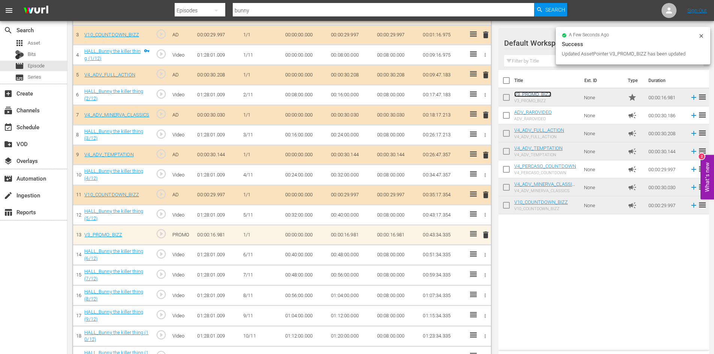
scroll to position [272, 0]
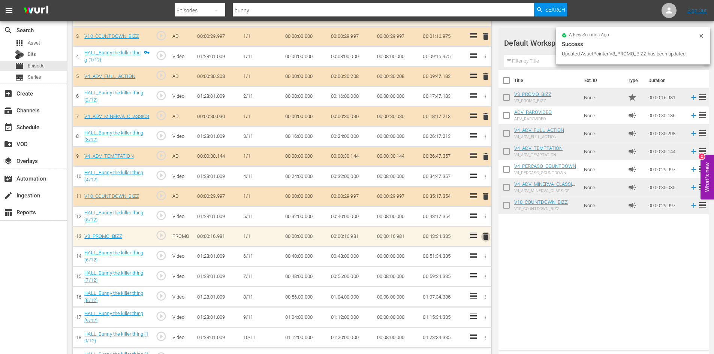
click at [489, 238] on span "delete" at bounding box center [485, 236] width 9 height 9
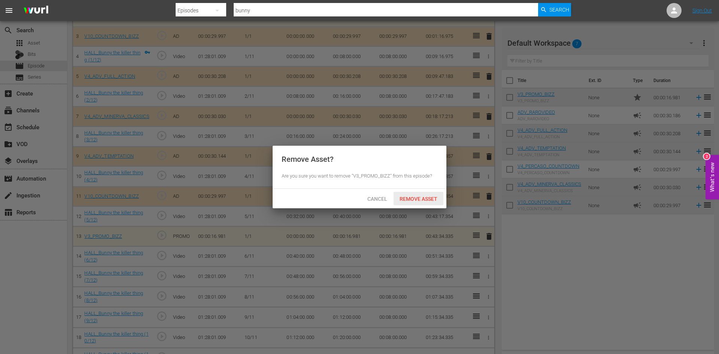
click at [425, 200] on span "Remove Asset" at bounding box center [419, 199] width 50 height 6
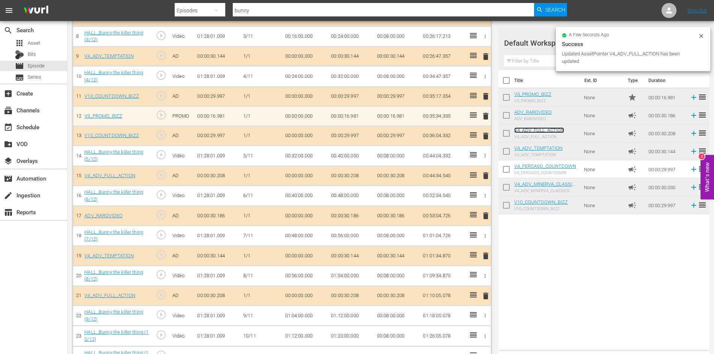
scroll to position [371, 0]
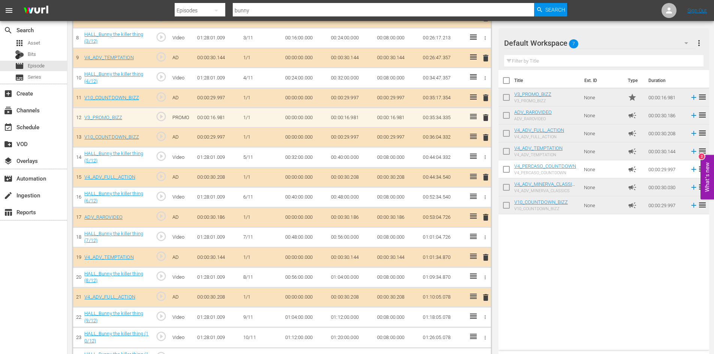
click at [481, 298] on span "delete" at bounding box center [485, 297] width 9 height 9
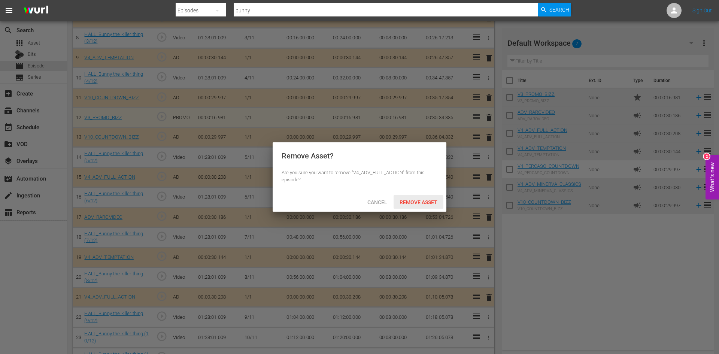
click at [411, 203] on span "Remove Asset" at bounding box center [419, 202] width 50 height 6
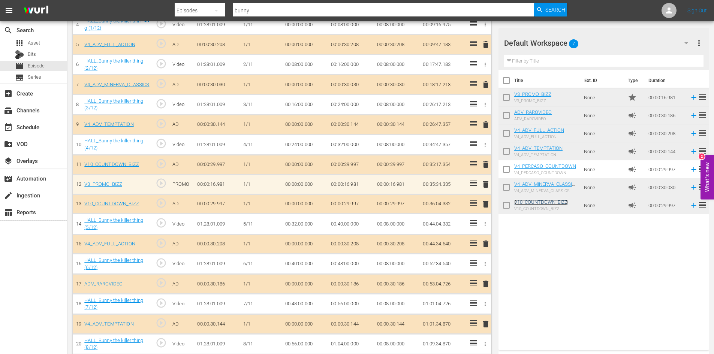
scroll to position [303, 0]
click at [35, 63] on span "Episode" at bounding box center [36, 65] width 17 height 7
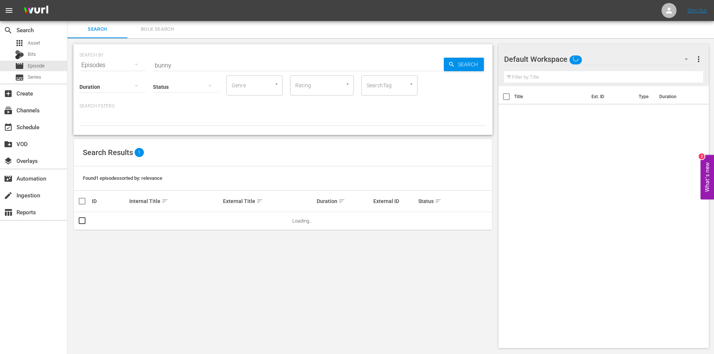
scroll to position [1, 0]
drag, startPoint x: 181, startPoint y: 64, endPoint x: 121, endPoint y: 68, distance: 60.4
click at [124, 57] on div "SEARCH BY Search By Episodes Search ID, Title, Description, Keywords, or Catego…" at bounding box center [282, 60] width 407 height 27
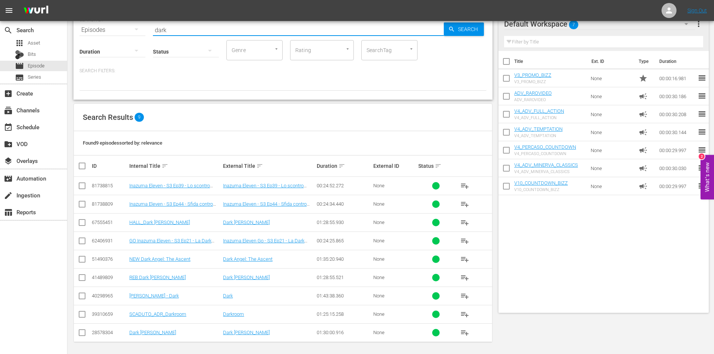
scroll to position [38, 0]
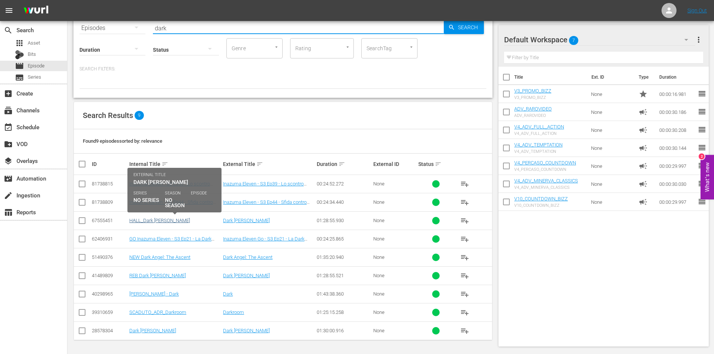
type input "dark"
click at [143, 219] on link "HALL_Dark Walker" at bounding box center [159, 221] width 61 height 6
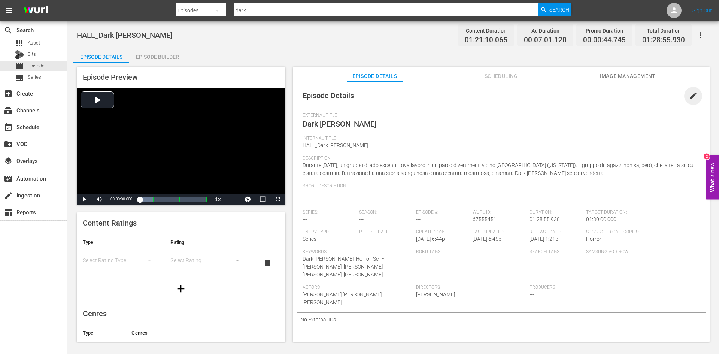
click at [692, 92] on span "edit" at bounding box center [693, 95] width 9 height 9
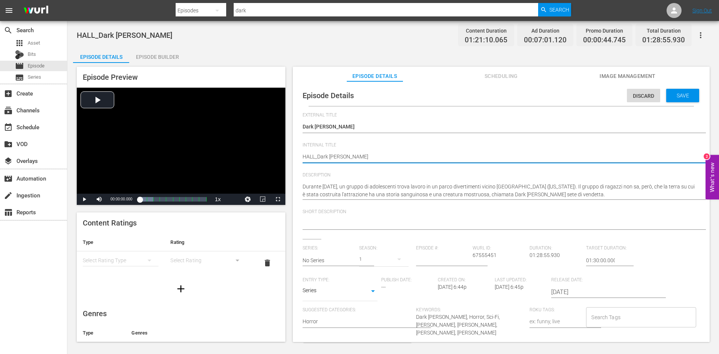
drag, startPoint x: 306, startPoint y: 156, endPoint x: 289, endPoint y: 156, distance: 17.6
type textarea "_Dark Walker"
type textarea "B_Dark Walker"
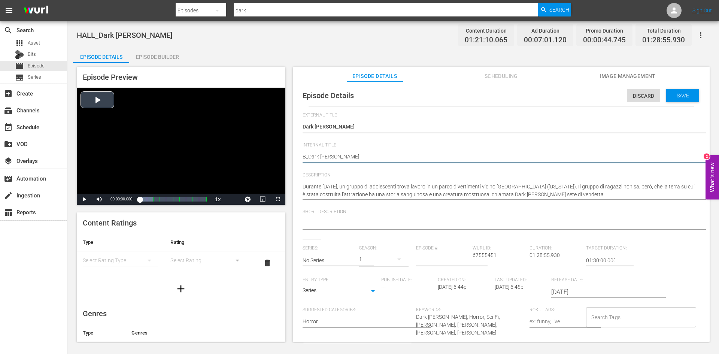
type textarea "BI_Dark Walker"
type textarea "BIZ_Dark Walker"
type textarea "BIZZ_Dark Walker"
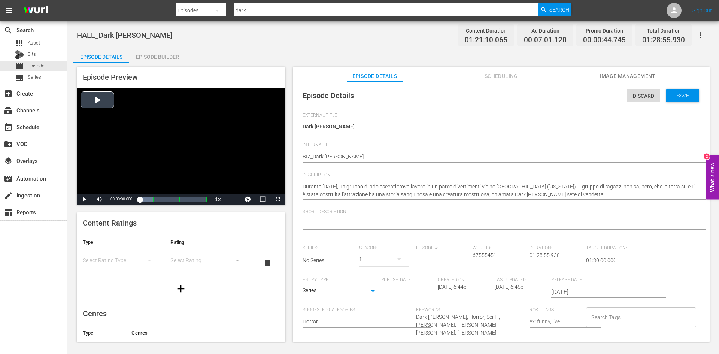
type textarea "BIZZ_Dark Walker"
type textarea "BIZZ<_Dark Walker"
type textarea "BIZZ_Dark Walker"
click at [316, 157] on textarea "HALL_Dark Walker" at bounding box center [500, 157] width 394 height 9
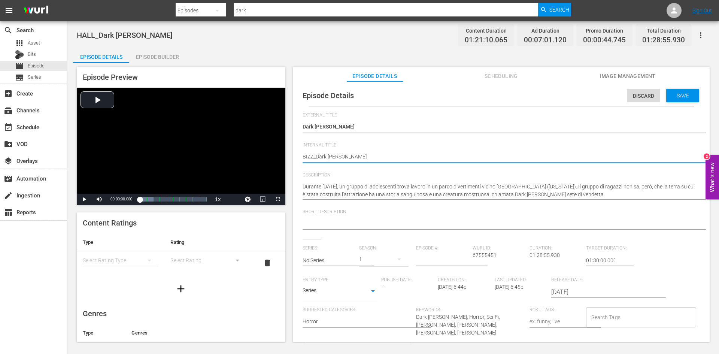
drag, startPoint x: 314, startPoint y: 158, endPoint x: 327, endPoint y: 163, distance: 13.2
click at [315, 158] on textarea "HALL_Dark Walker" at bounding box center [500, 157] width 394 height 9
click at [314, 156] on textarea "HALL_Dark Walker" at bounding box center [500, 157] width 394 height 9
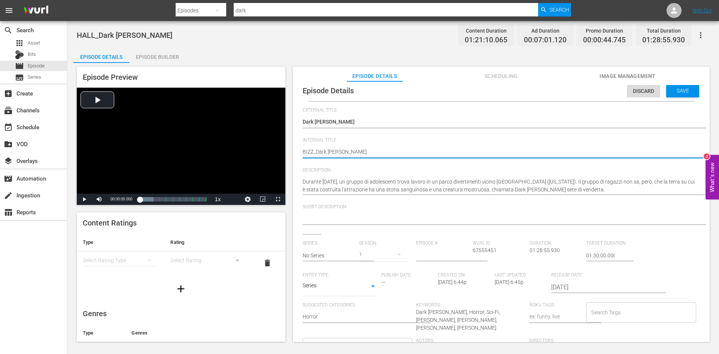
scroll to position [7, 0]
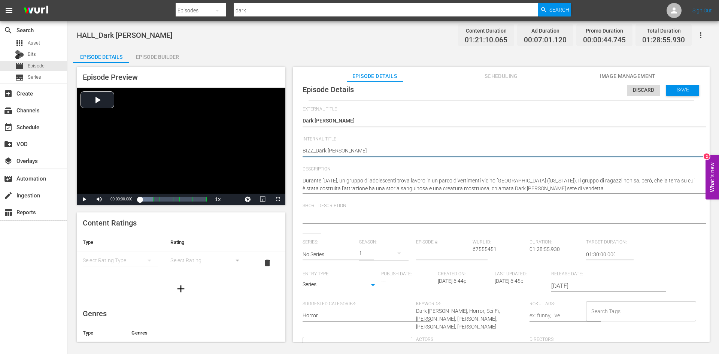
type textarea "BIZZ_Dark Walker"
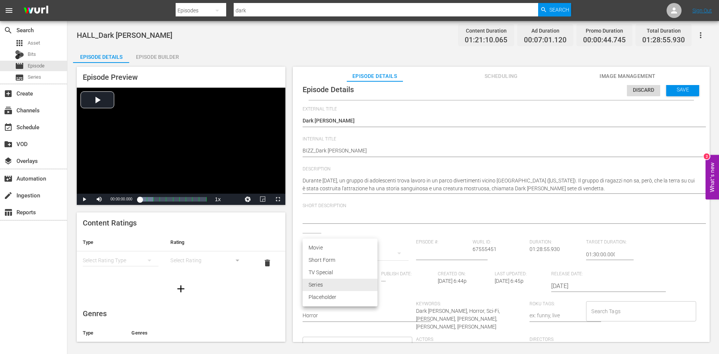
click at [374, 285] on body "menu Search By Episodes Search ID, Title, Description, Keywords, or Category da…" at bounding box center [359, 177] width 719 height 354
click at [331, 251] on li "Movie" at bounding box center [340, 248] width 75 height 12
type input "MOVIE"
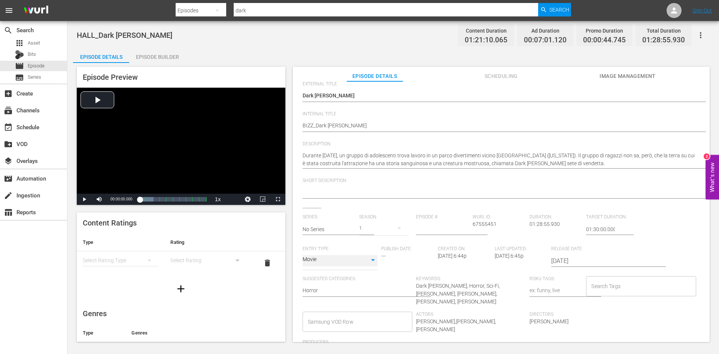
scroll to position [37, 0]
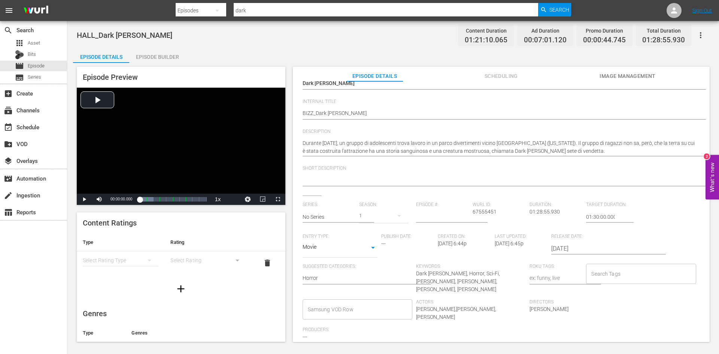
click at [335, 304] on input "Samsung VOD Row" at bounding box center [352, 309] width 92 height 13
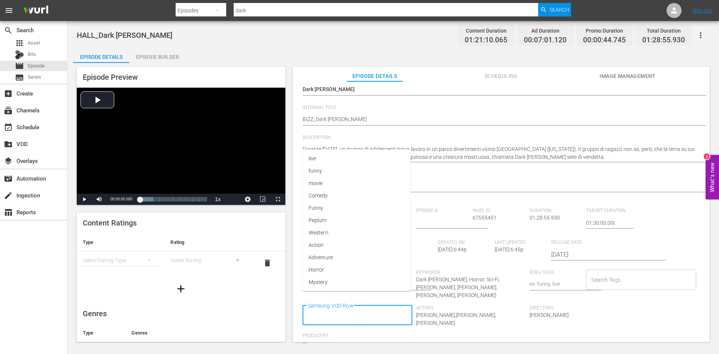
scroll to position [45, 0]
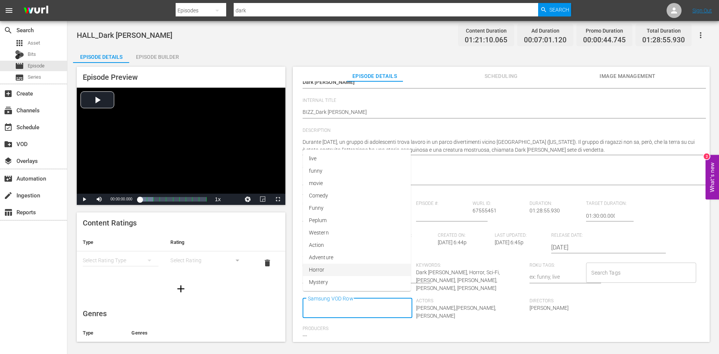
type input "m"
type input "Movie"
drag, startPoint x: 322, startPoint y: 259, endPoint x: 344, endPoint y: 271, distance: 24.8
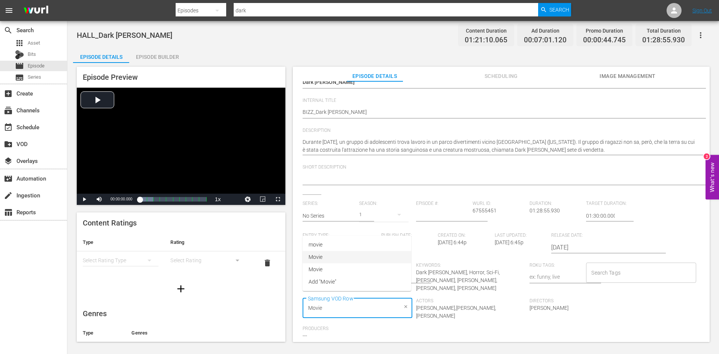
click at [322, 259] on span "Movie" at bounding box center [316, 257] width 14 height 8
type input "Ho"
click at [351, 244] on li "Horror" at bounding box center [357, 245] width 109 height 12
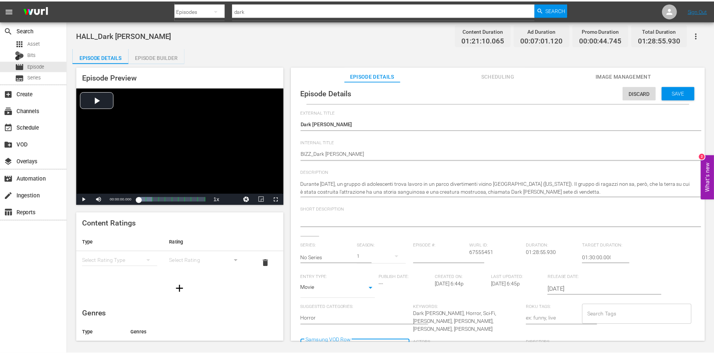
scroll to position [0, 0]
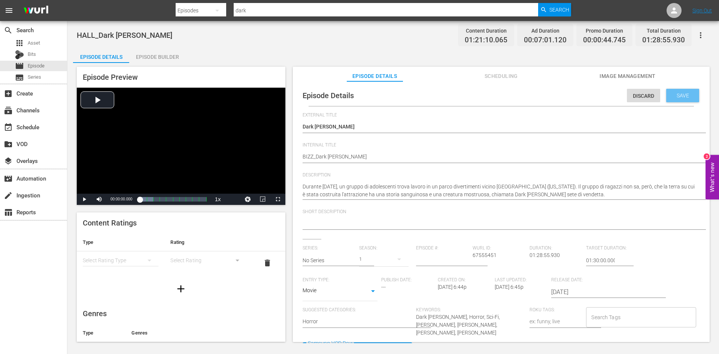
click at [681, 97] on span "Save" at bounding box center [683, 96] width 24 height 6
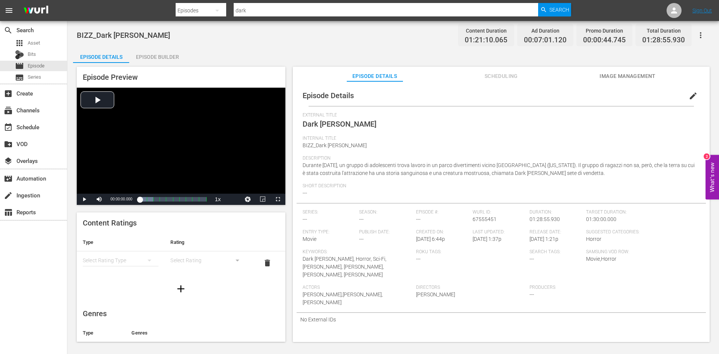
click at [162, 58] on div "Episode Builder" at bounding box center [157, 57] width 56 height 18
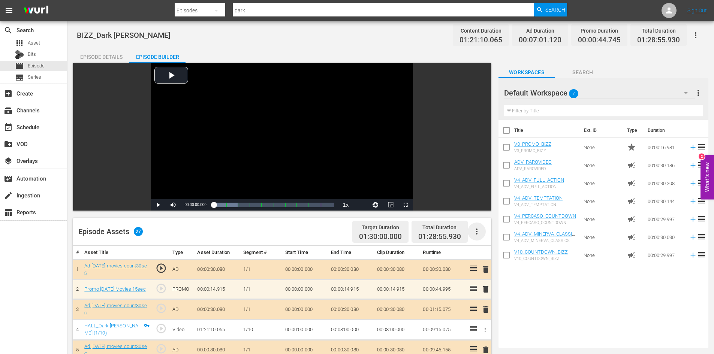
click at [477, 227] on icon "button" at bounding box center [476, 231] width 9 height 9
click at [515, 256] on div "Clear Ads" at bounding box center [499, 253] width 51 height 18
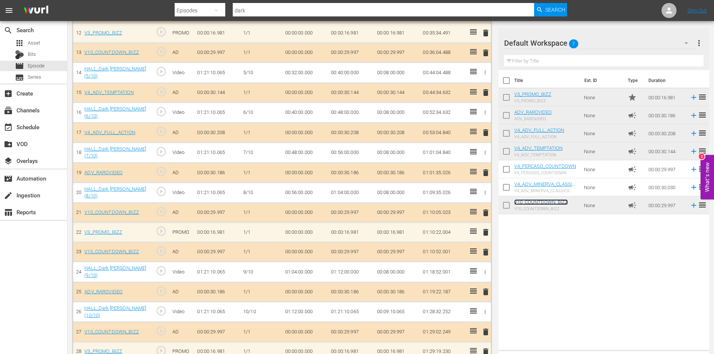
scroll to position [482, 0]
